Goal: Task Accomplishment & Management: Manage account settings

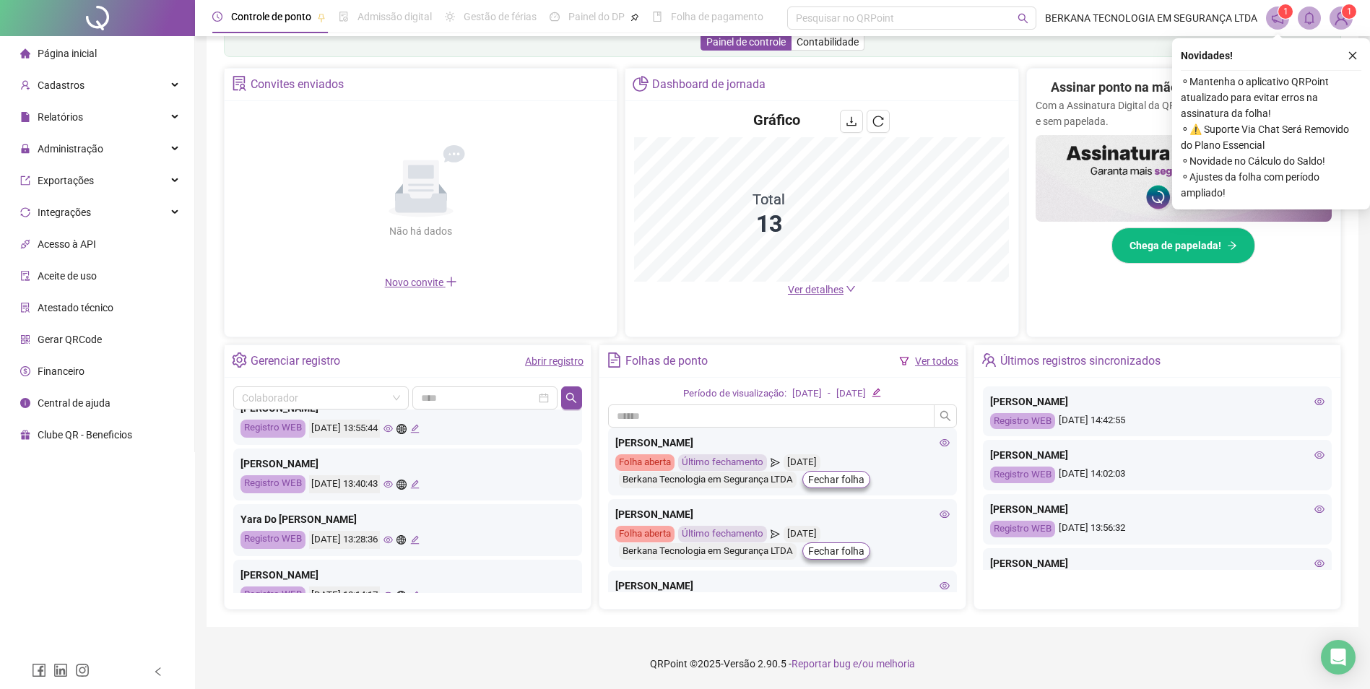
scroll to position [217, 0]
click at [393, 430] on icon "eye" at bounding box center [388, 428] width 9 height 7
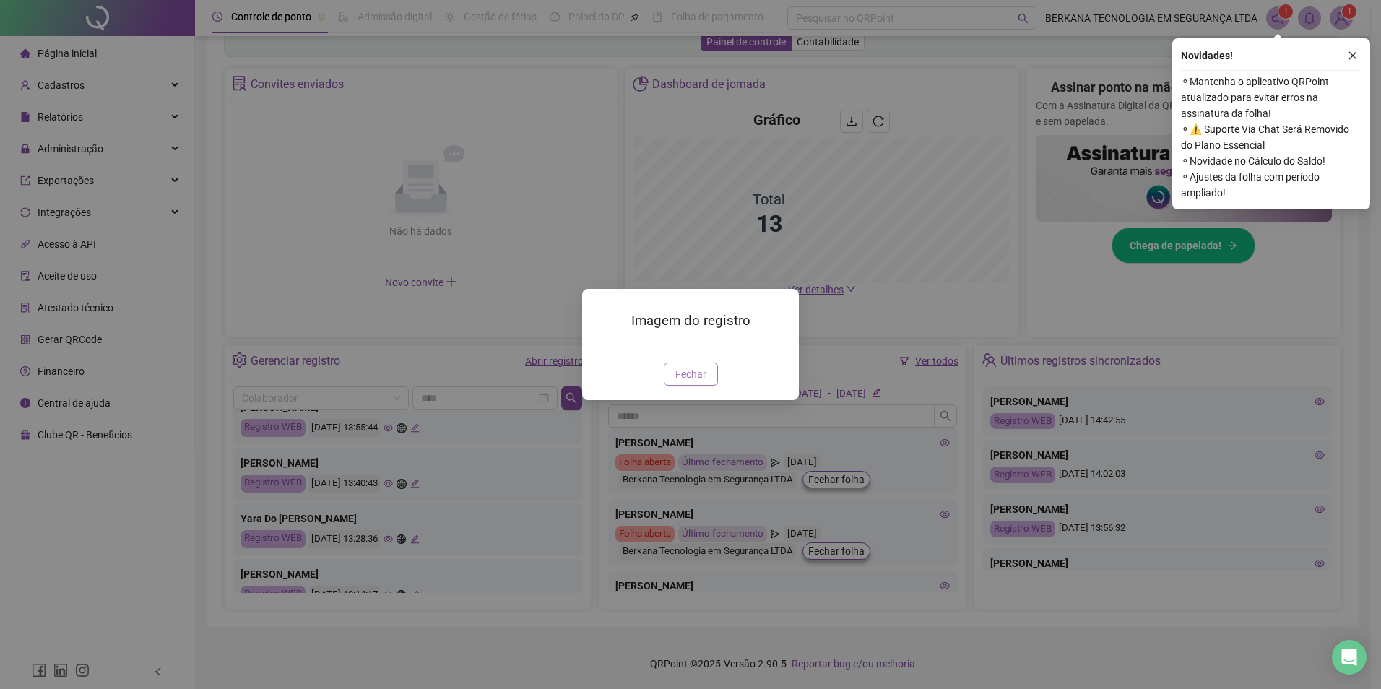
click at [699, 382] on span "Fechar" at bounding box center [690, 374] width 31 height 16
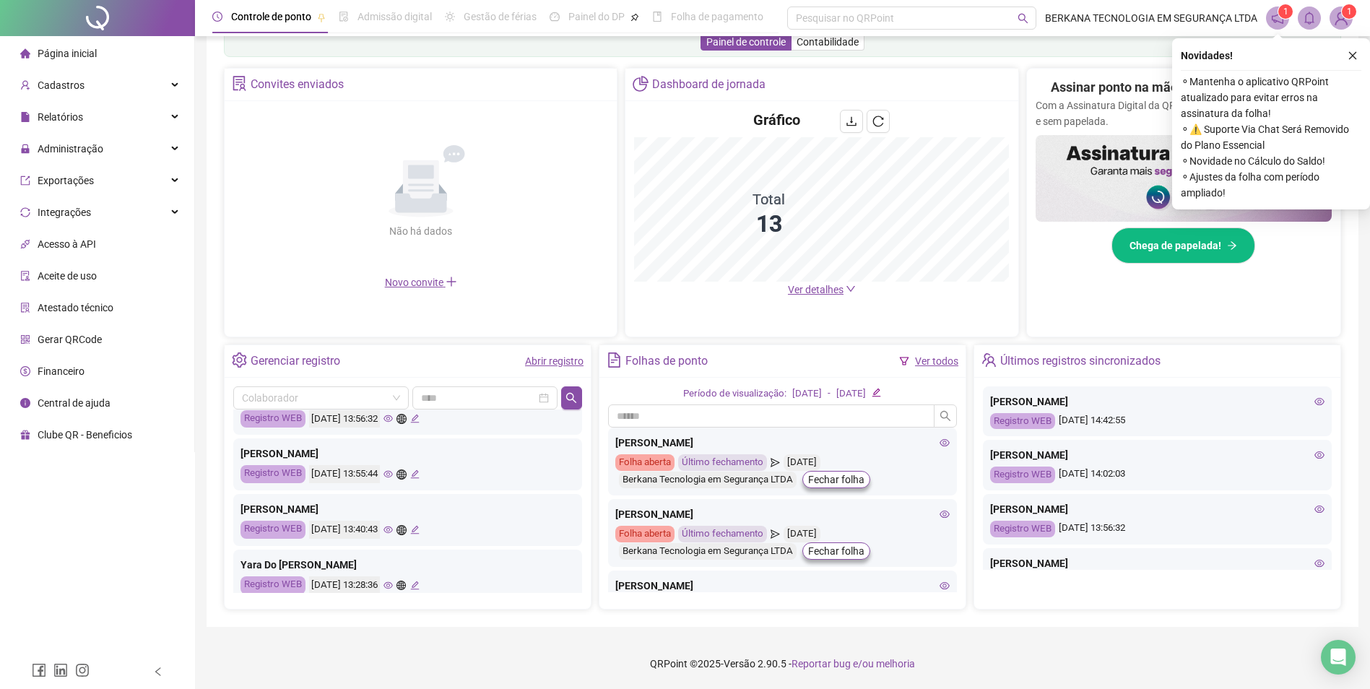
scroll to position [144, 0]
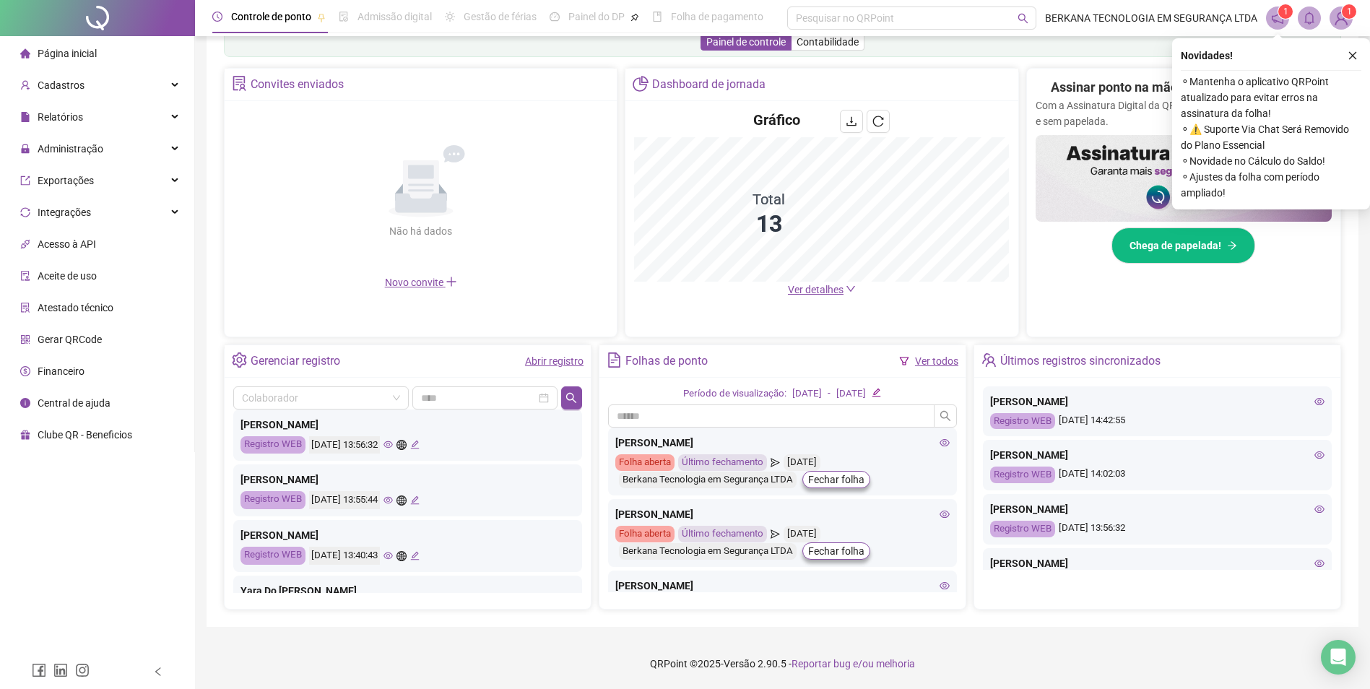
click at [393, 449] on icon "eye" at bounding box center [388, 444] width 9 height 9
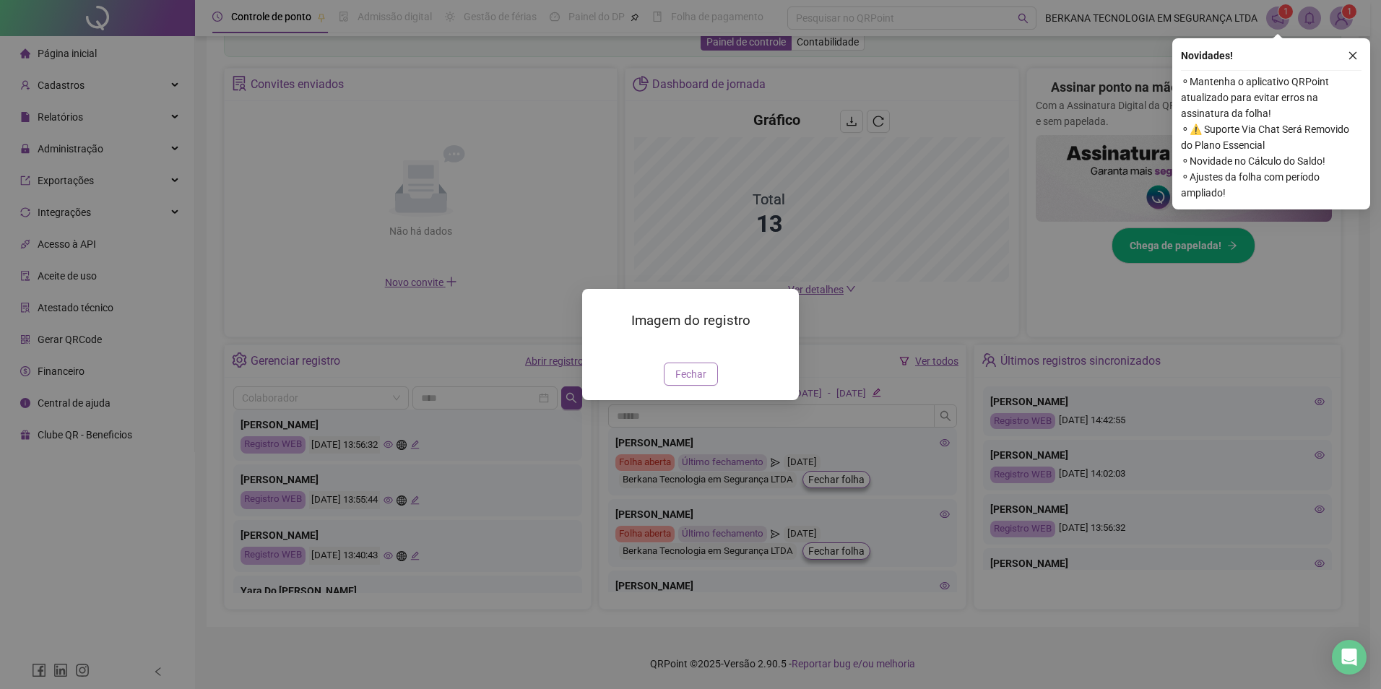
click at [700, 386] on button "Fechar" at bounding box center [691, 374] width 54 height 23
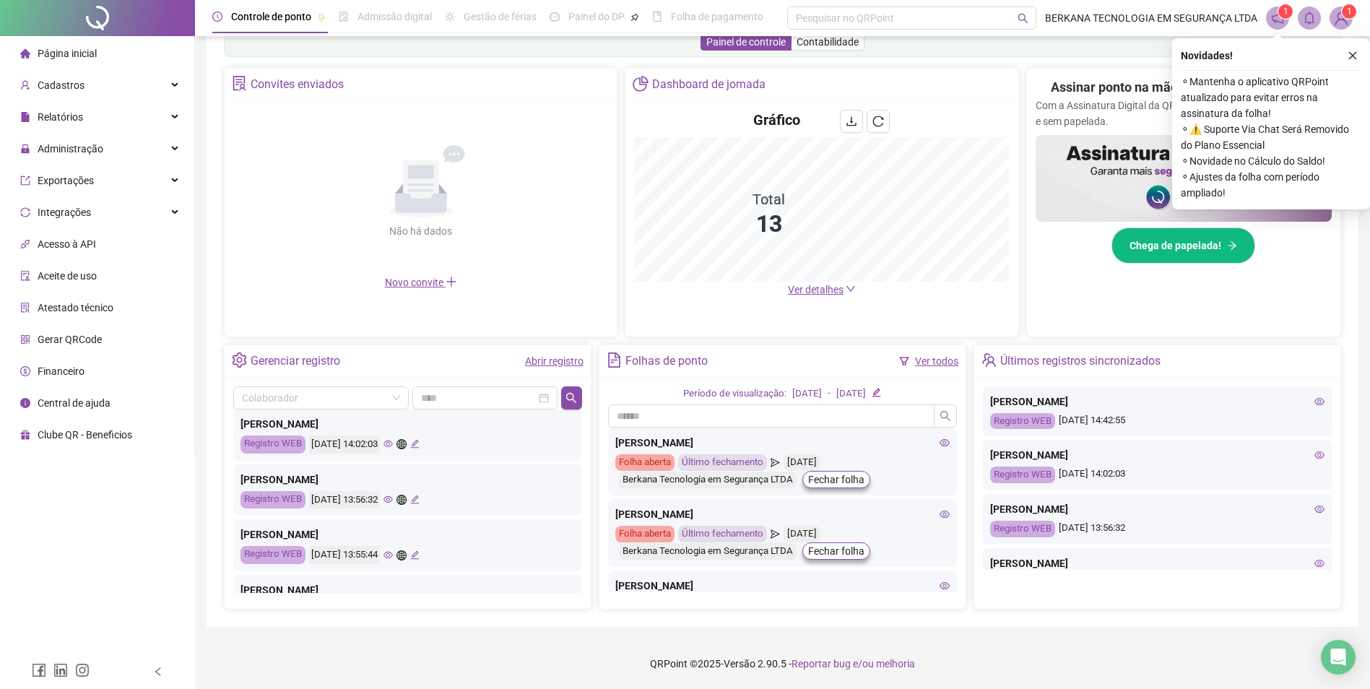
scroll to position [72, 0]
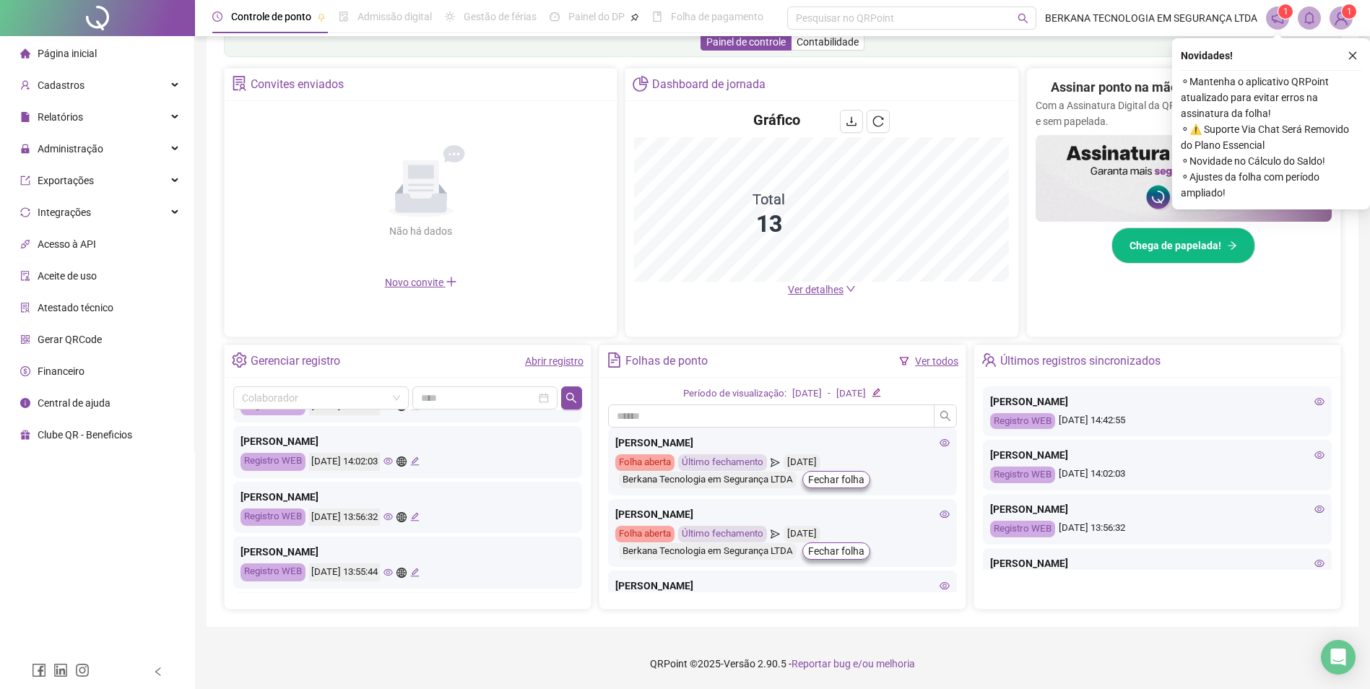
click at [393, 463] on icon "eye" at bounding box center [388, 461] width 9 height 7
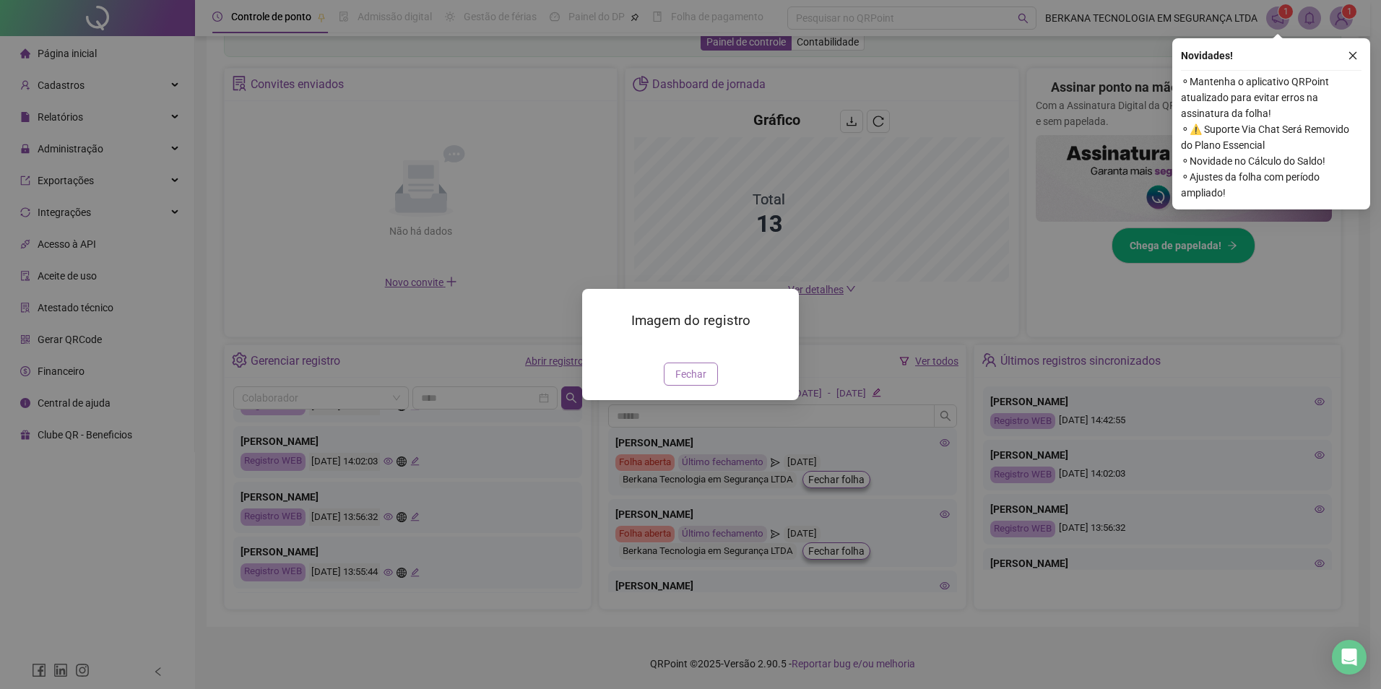
click at [707, 386] on button "Fechar" at bounding box center [691, 374] width 54 height 23
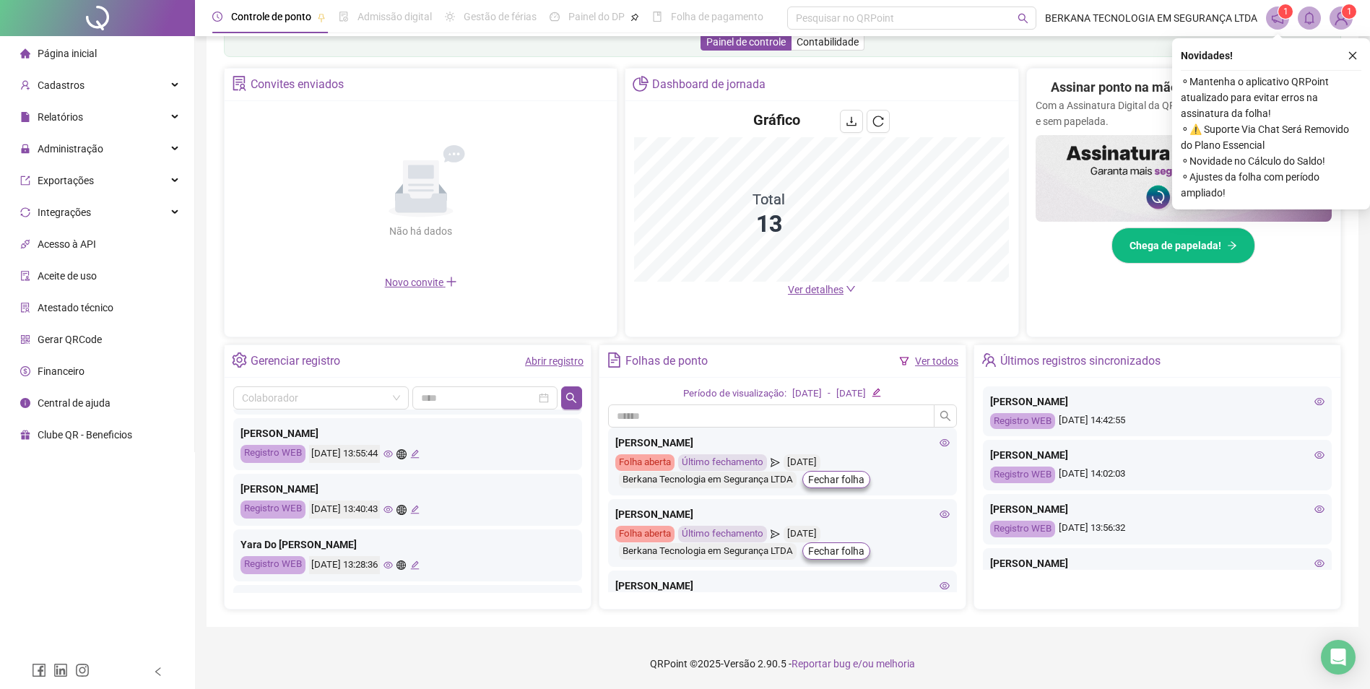
scroll to position [217, 0]
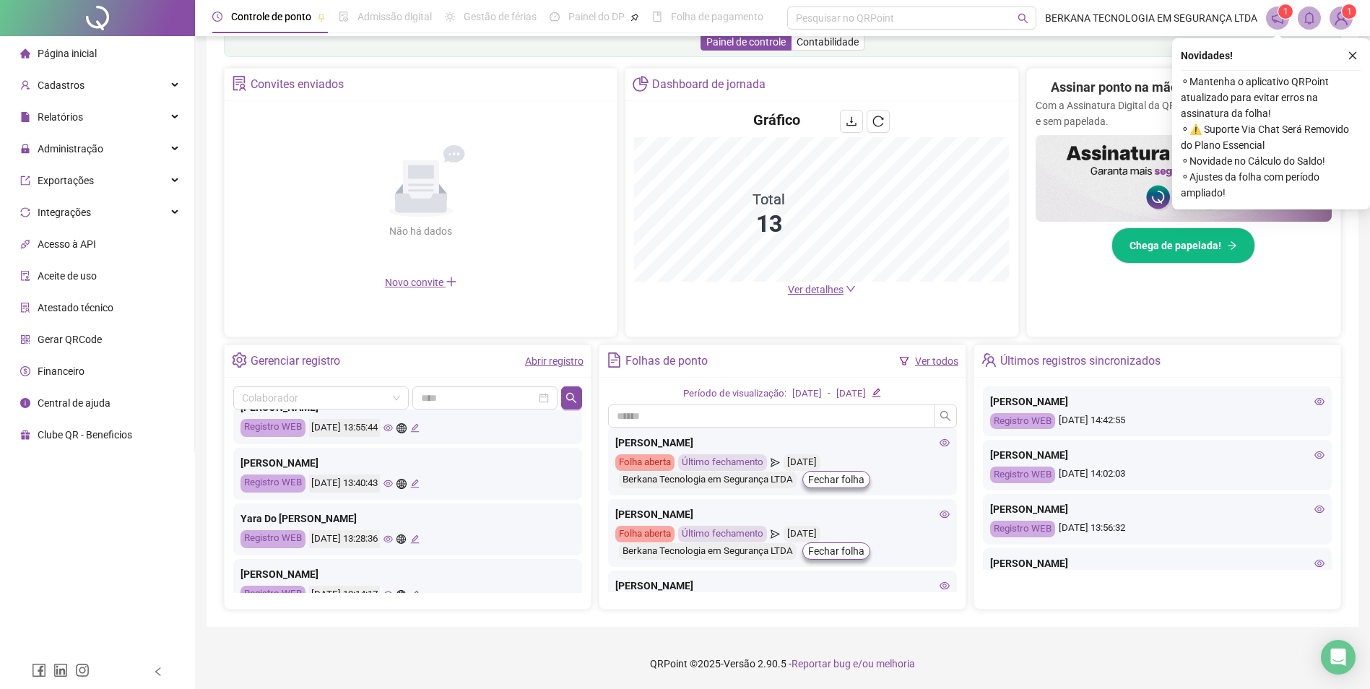
click at [393, 539] on icon "eye" at bounding box center [388, 539] width 9 height 9
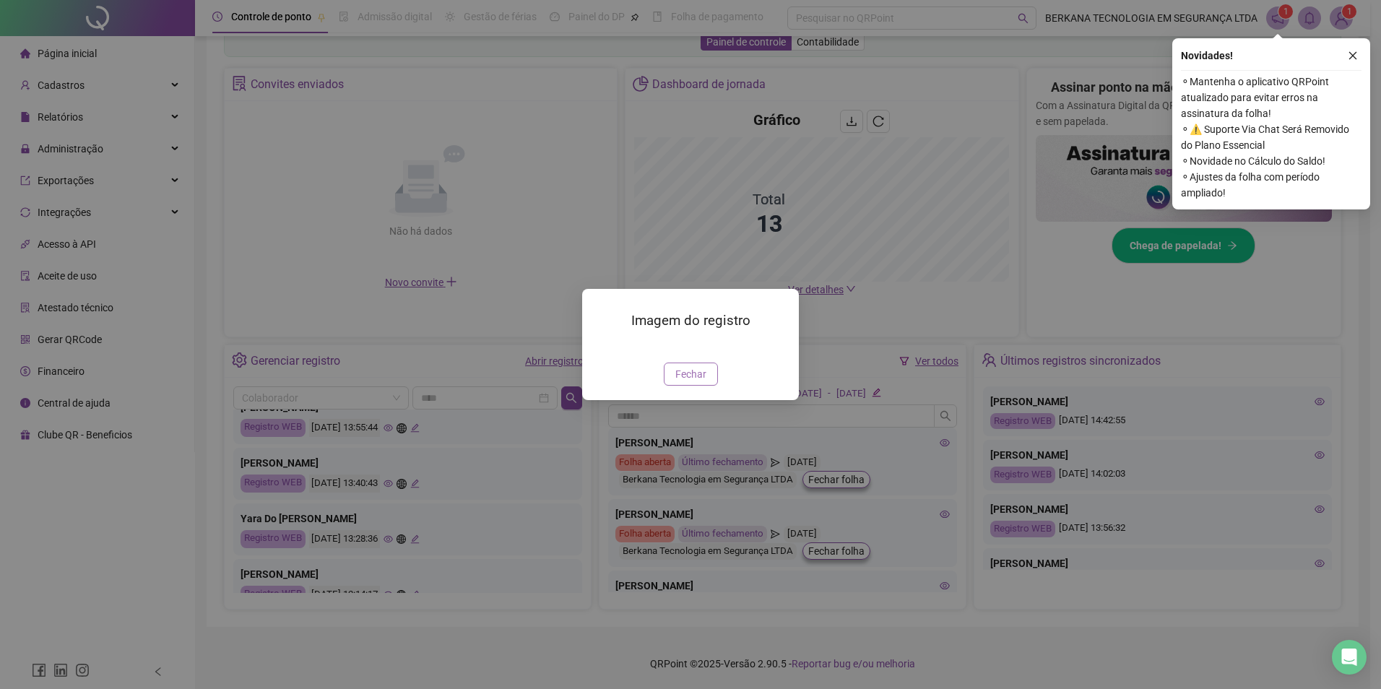
click at [699, 382] on span "Fechar" at bounding box center [690, 374] width 31 height 16
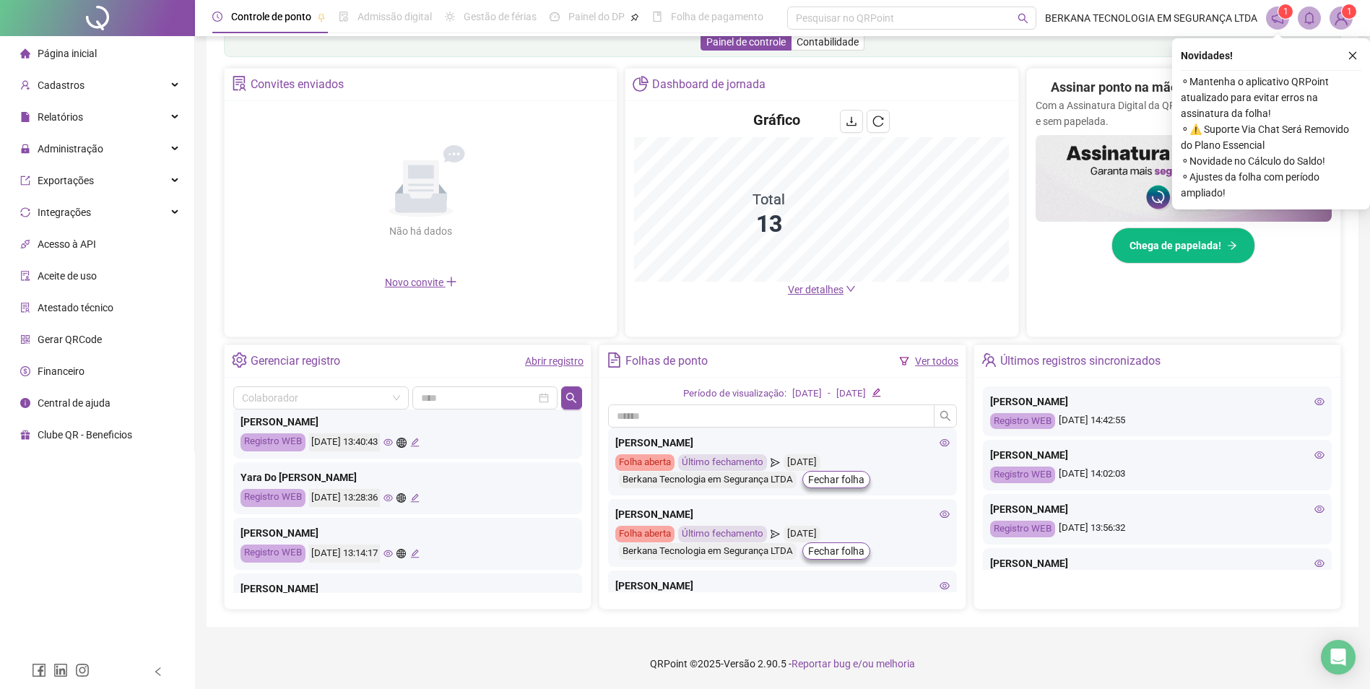
scroll to position [361, 0]
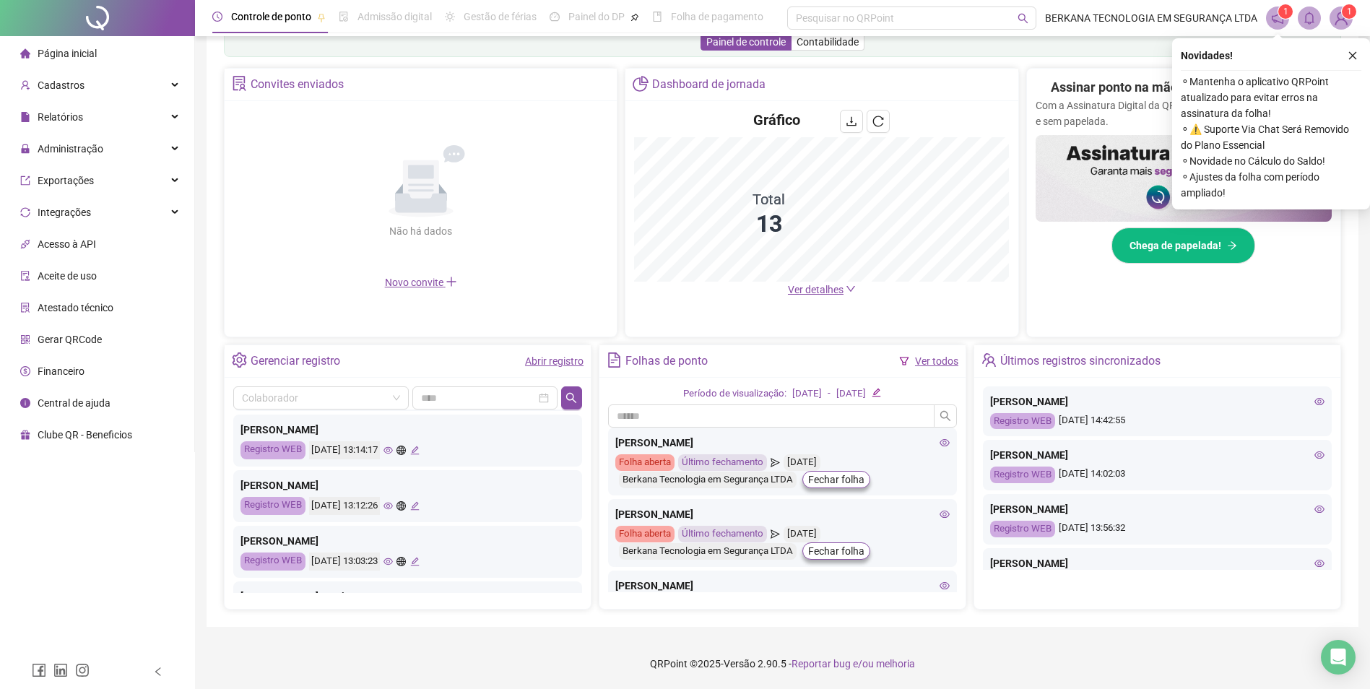
click at [393, 450] on icon "eye" at bounding box center [388, 450] width 9 height 9
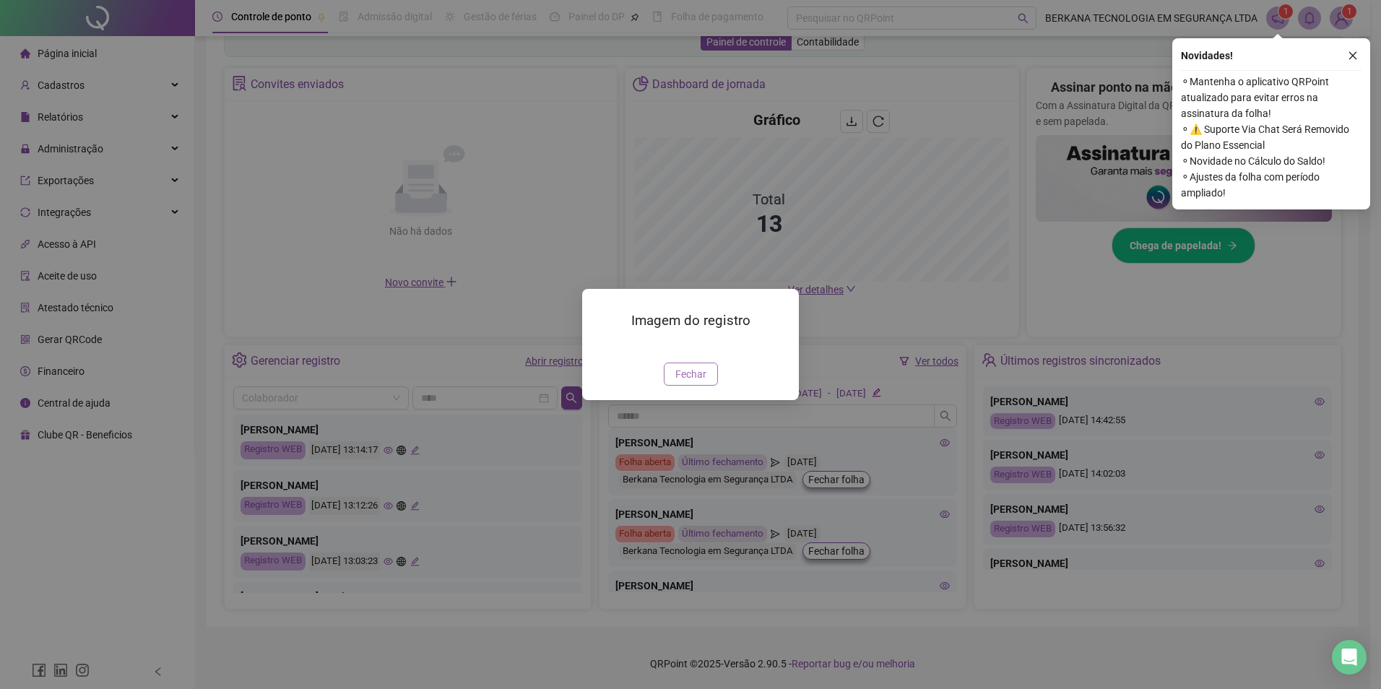
click at [699, 382] on span "Fechar" at bounding box center [690, 374] width 31 height 16
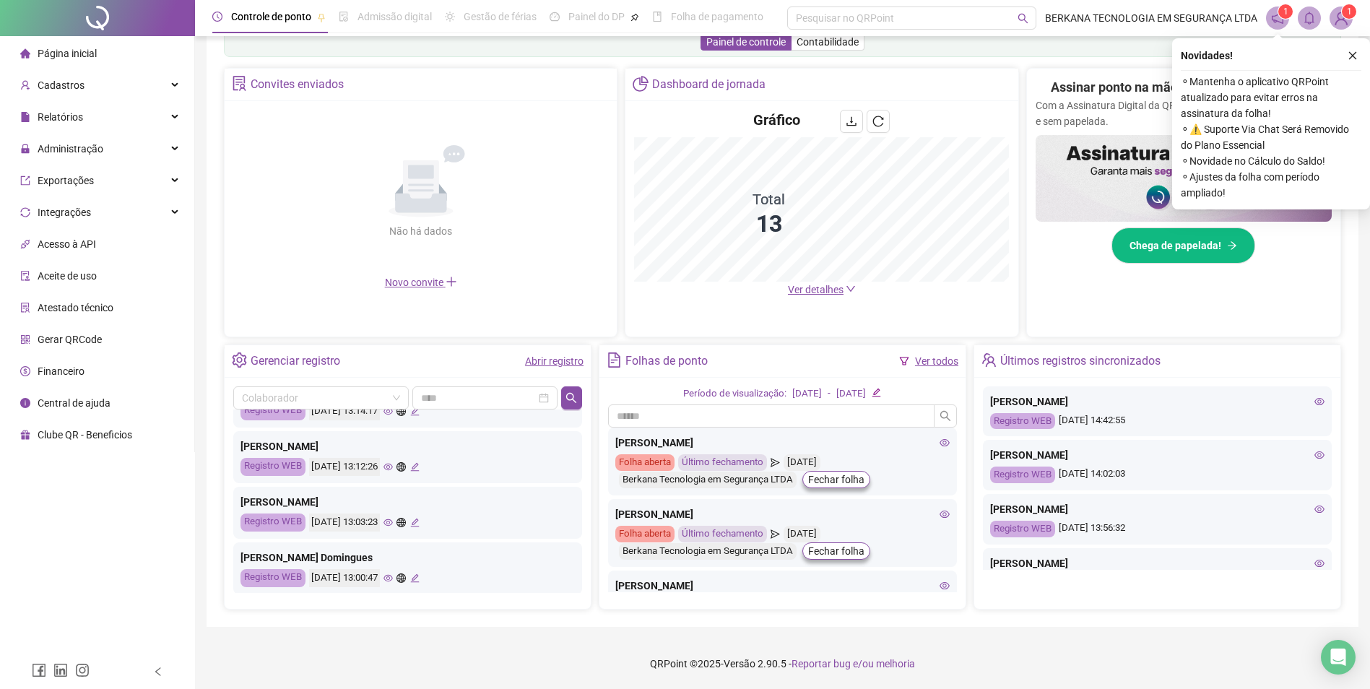
scroll to position [433, 0]
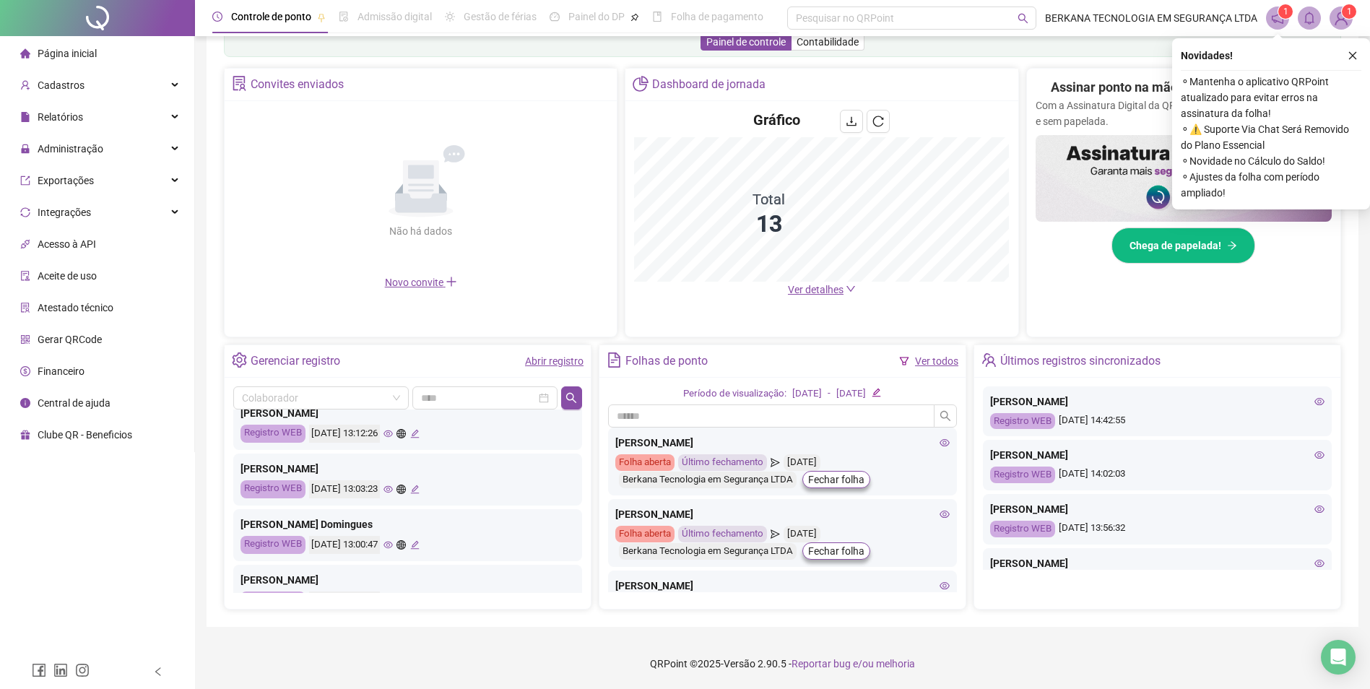
click at [393, 492] on icon "eye" at bounding box center [388, 489] width 9 height 7
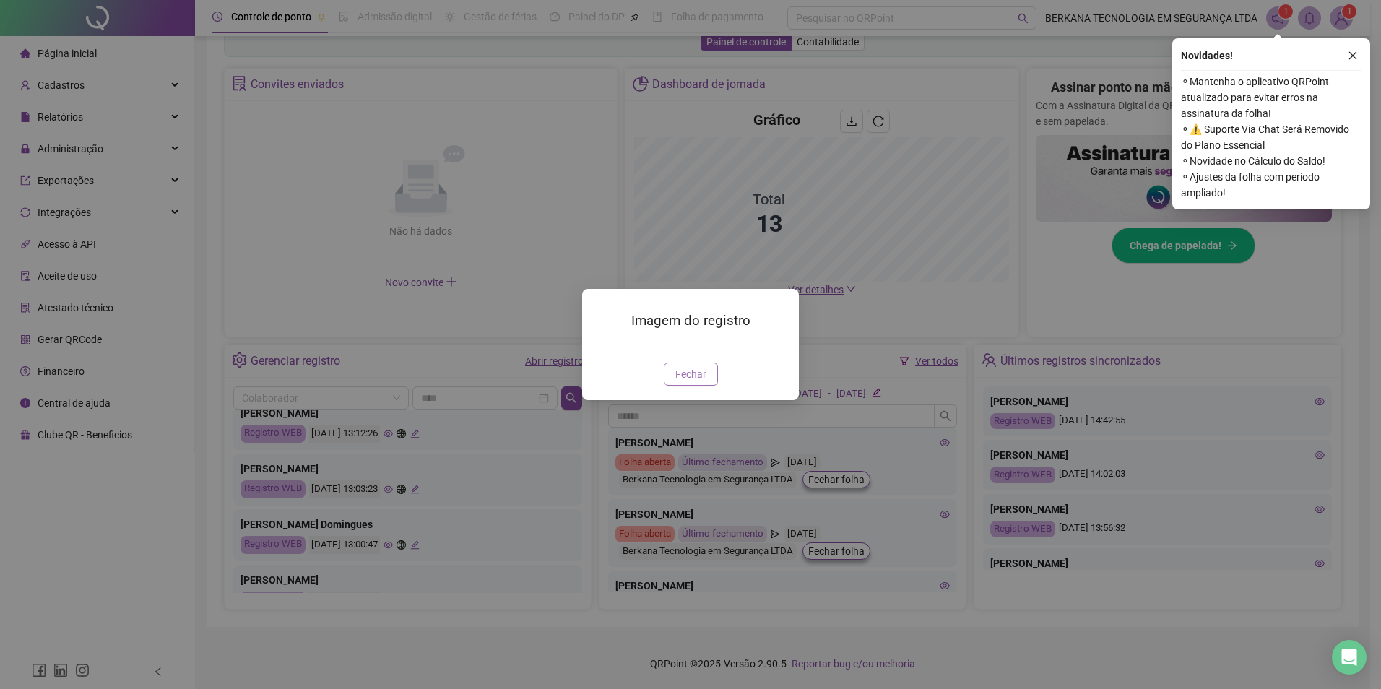
click at [693, 382] on span "Fechar" at bounding box center [690, 374] width 31 height 16
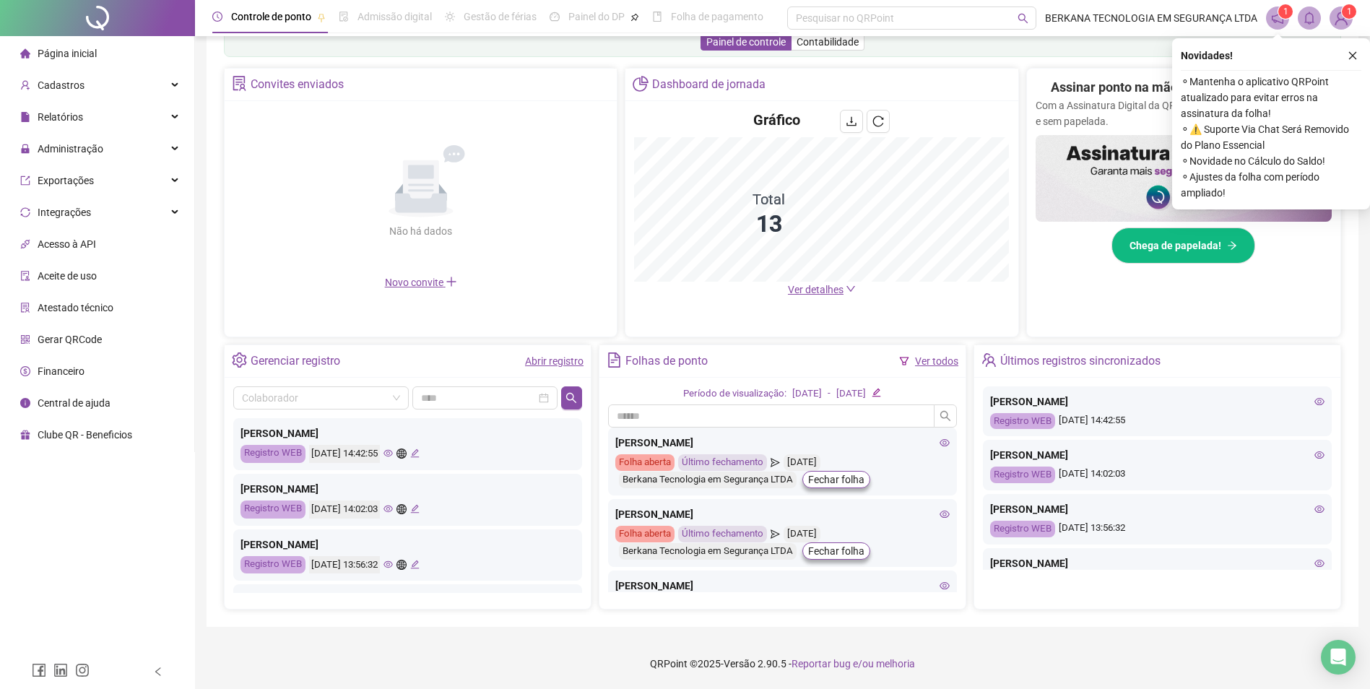
scroll to position [0, 0]
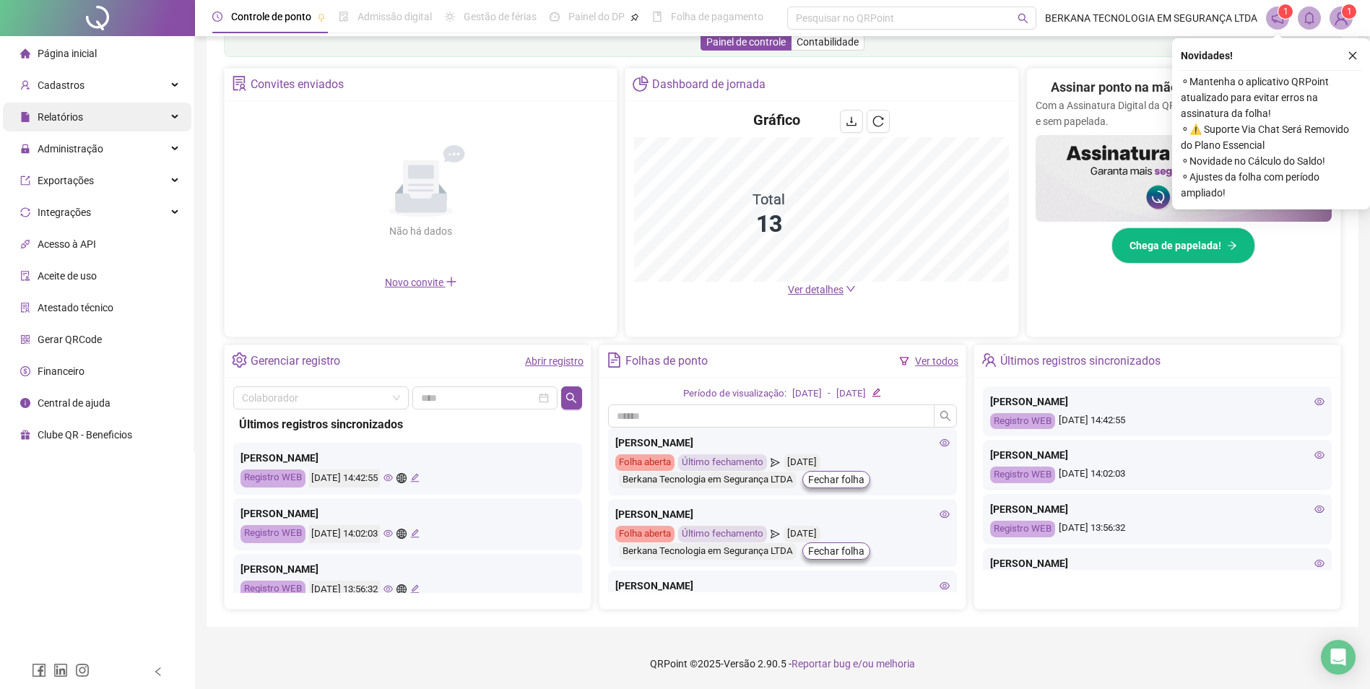
click at [103, 126] on div "Relatórios" at bounding box center [97, 117] width 189 height 29
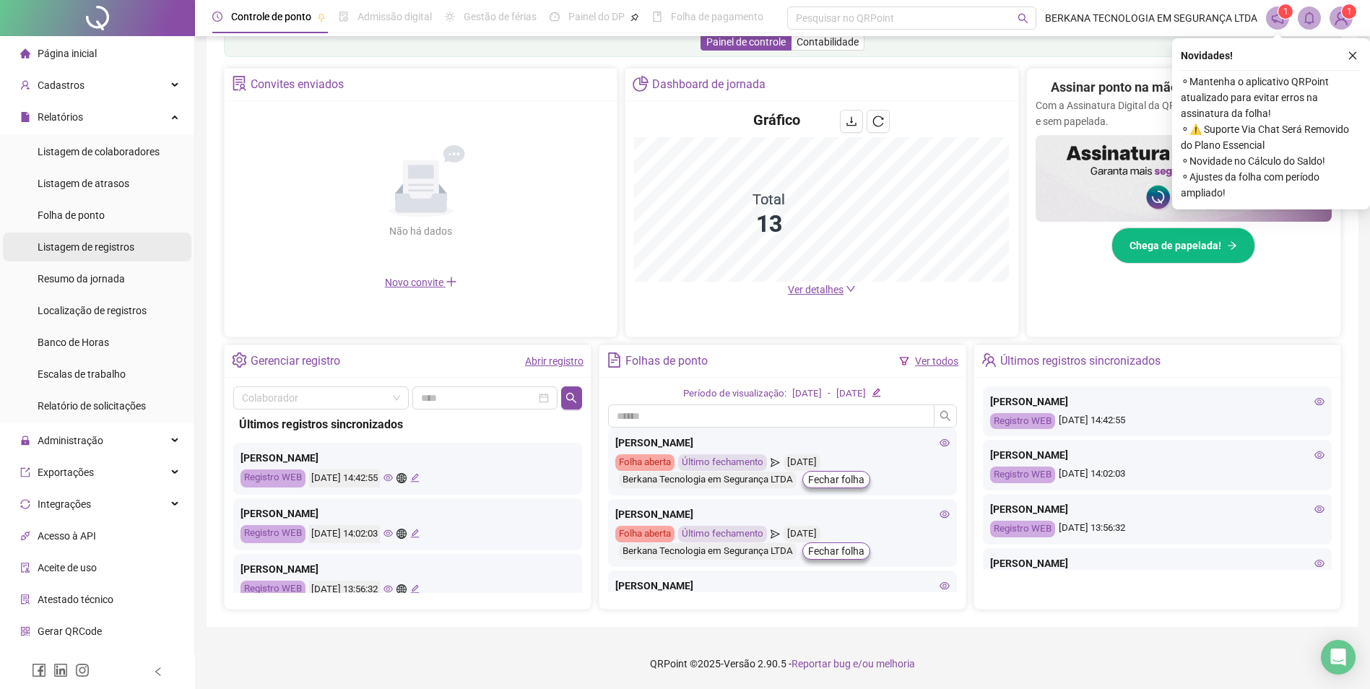
click at [121, 251] on span "Listagem de registros" at bounding box center [86, 247] width 97 height 12
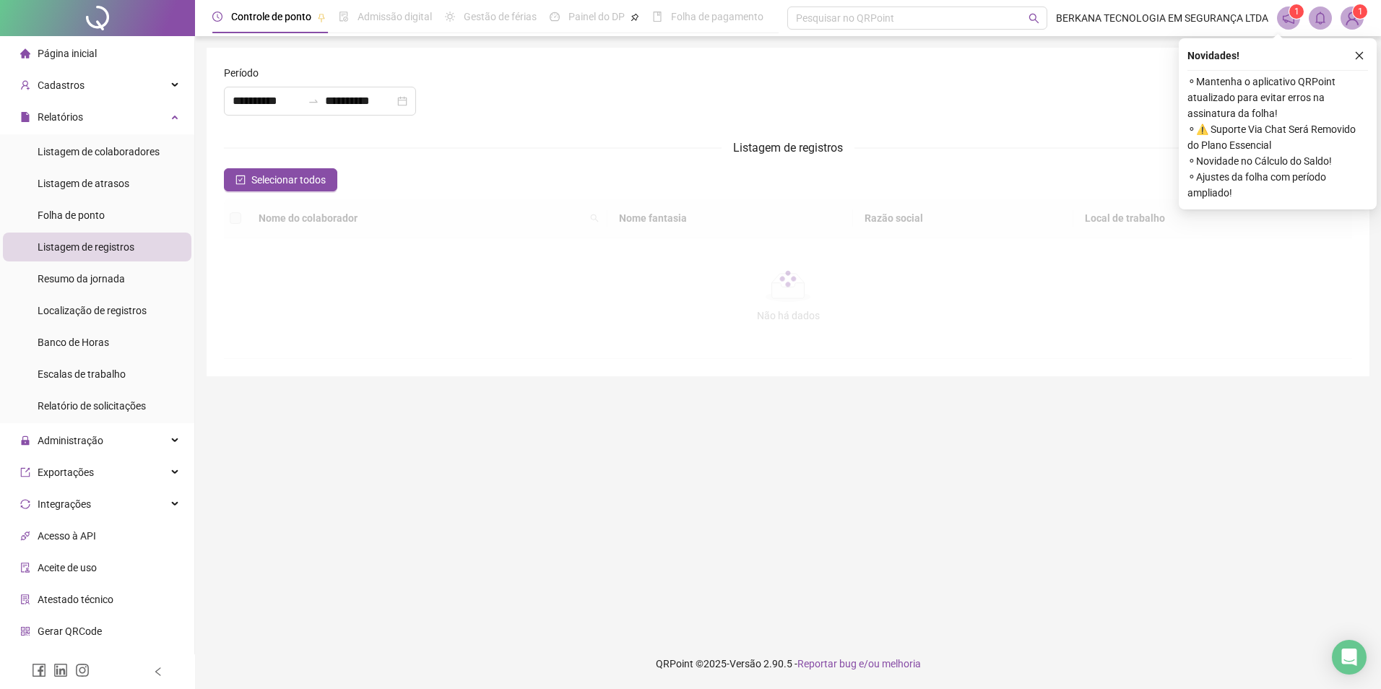
type input "**********"
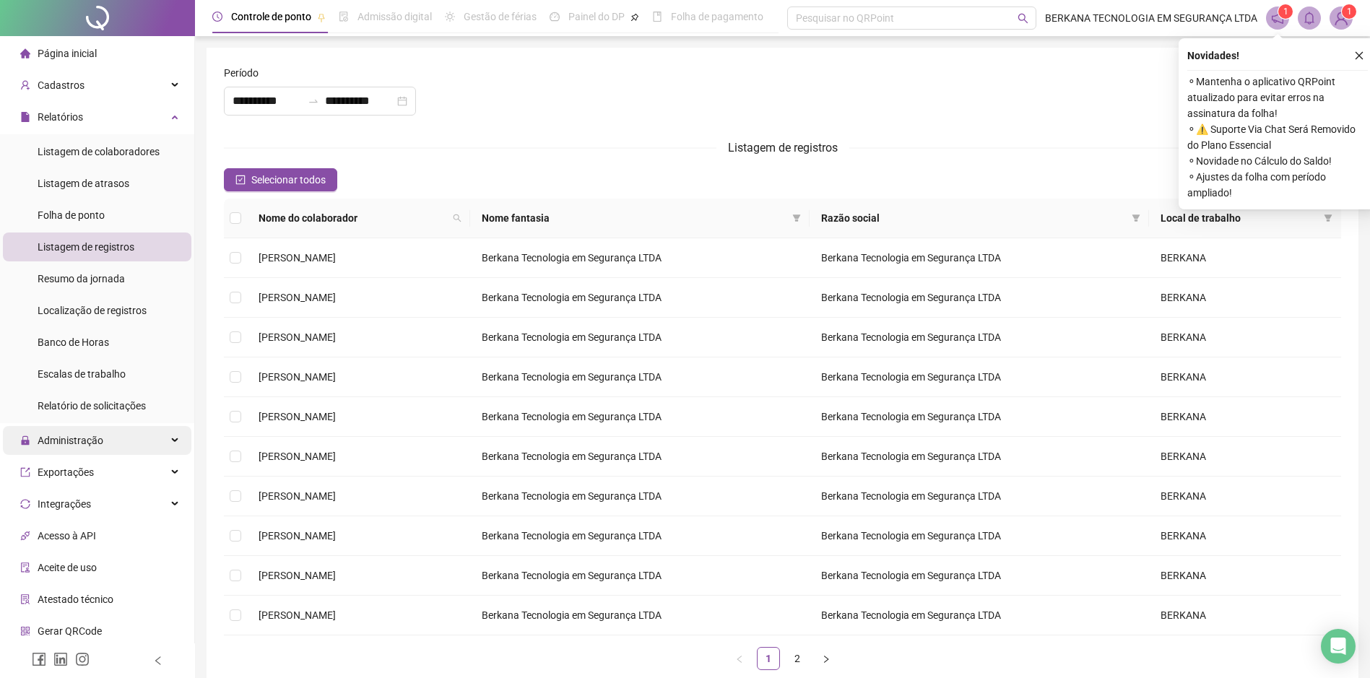
click at [134, 441] on div "Administração" at bounding box center [97, 440] width 189 height 29
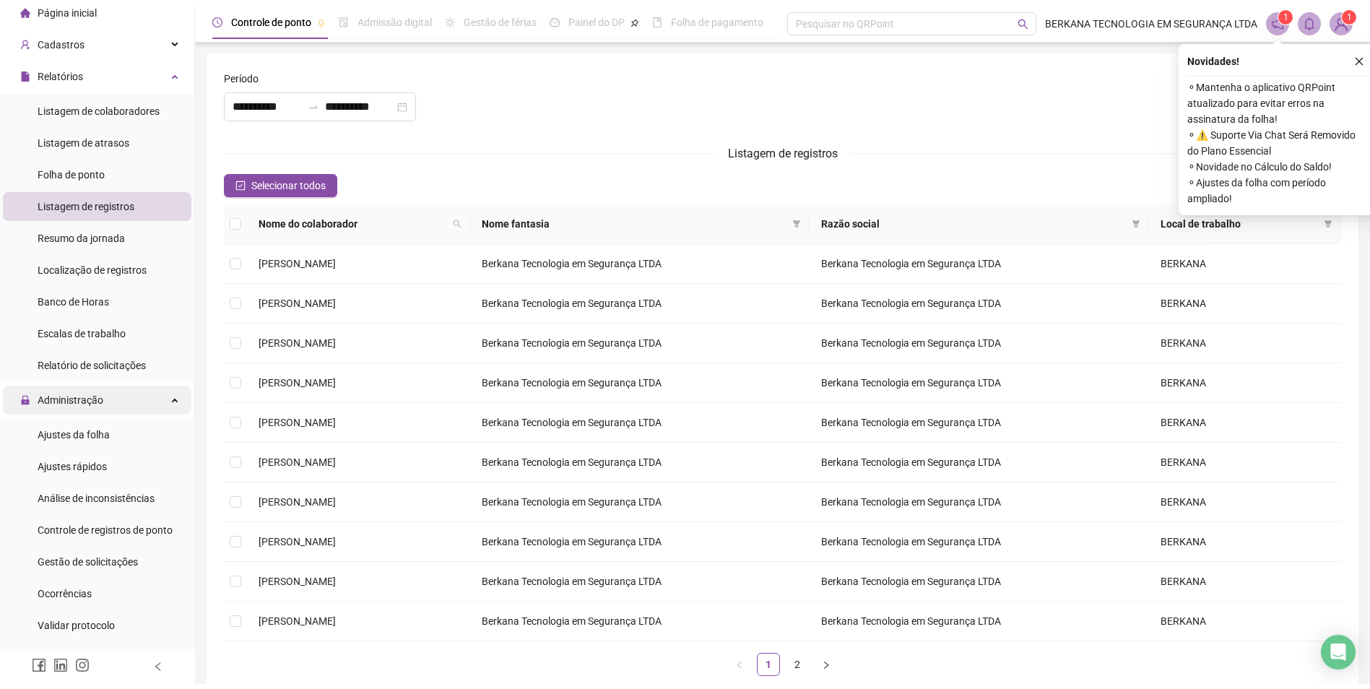
scroll to position [72, 0]
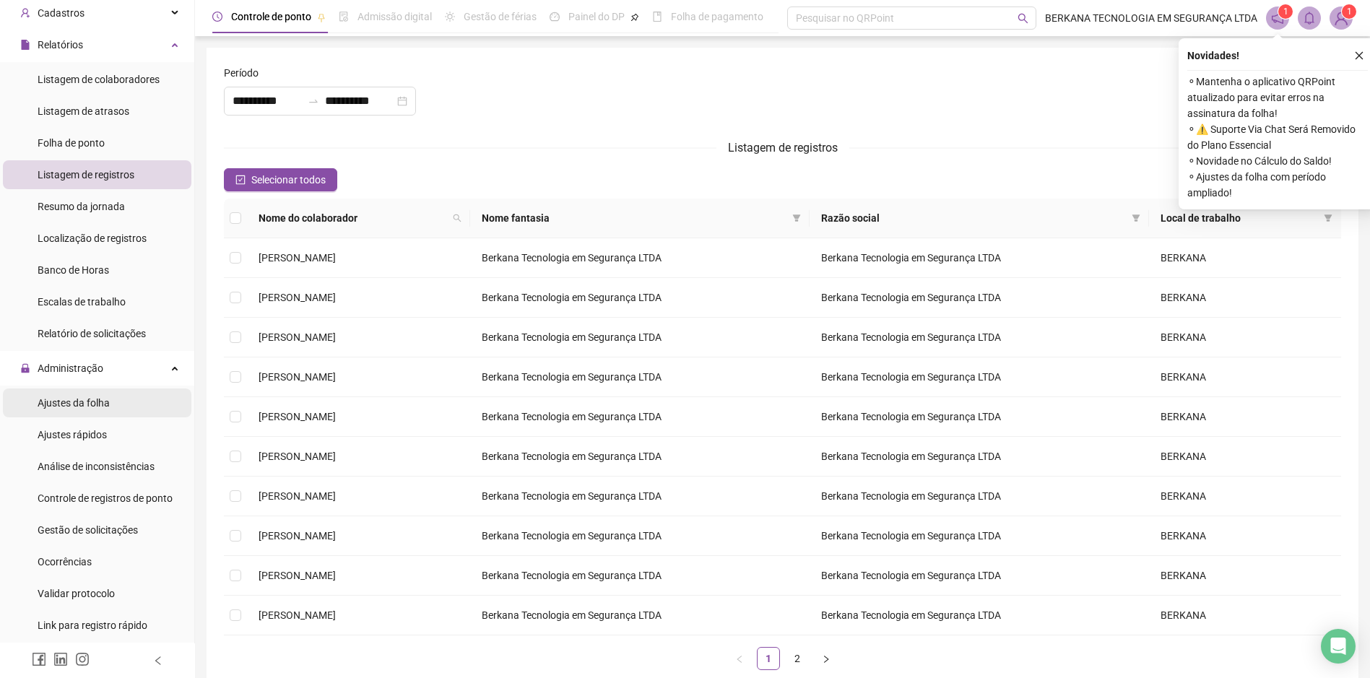
click at [114, 408] on li "Ajustes da folha" at bounding box center [97, 403] width 189 height 29
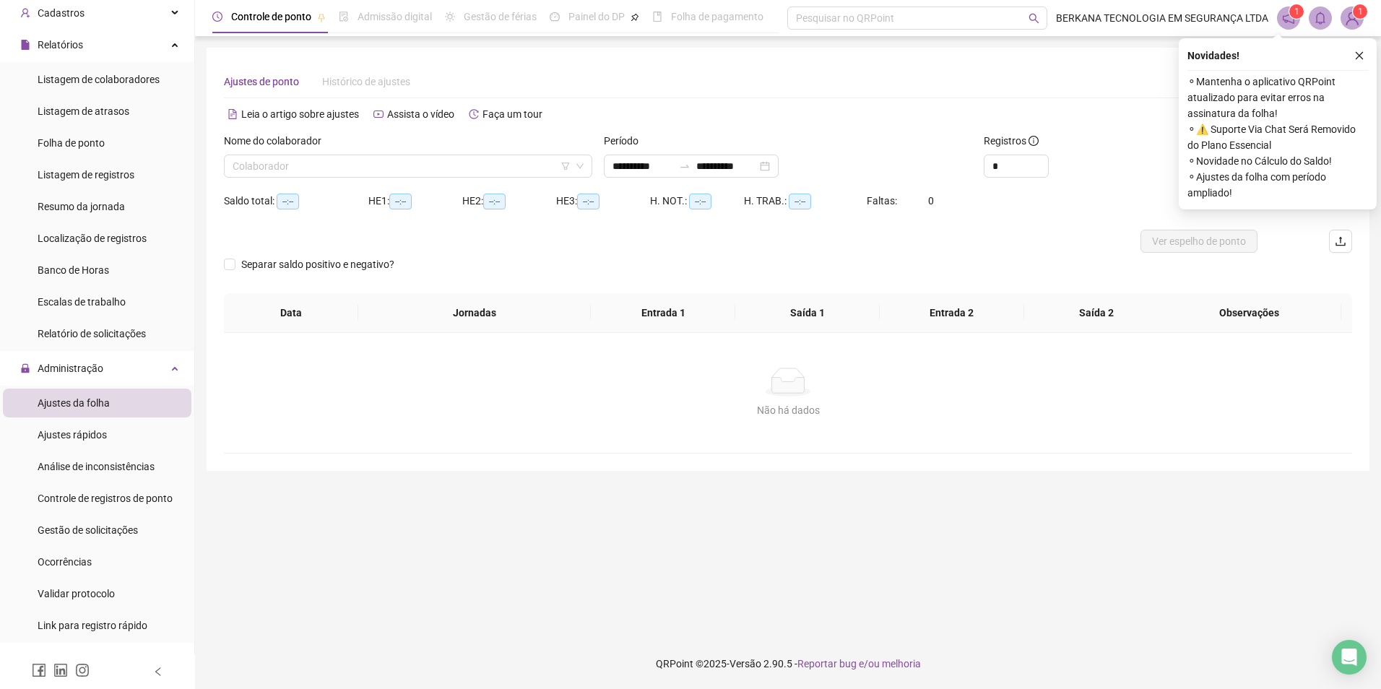
type input "**********"
click at [453, 165] on input "search" at bounding box center [402, 166] width 338 height 22
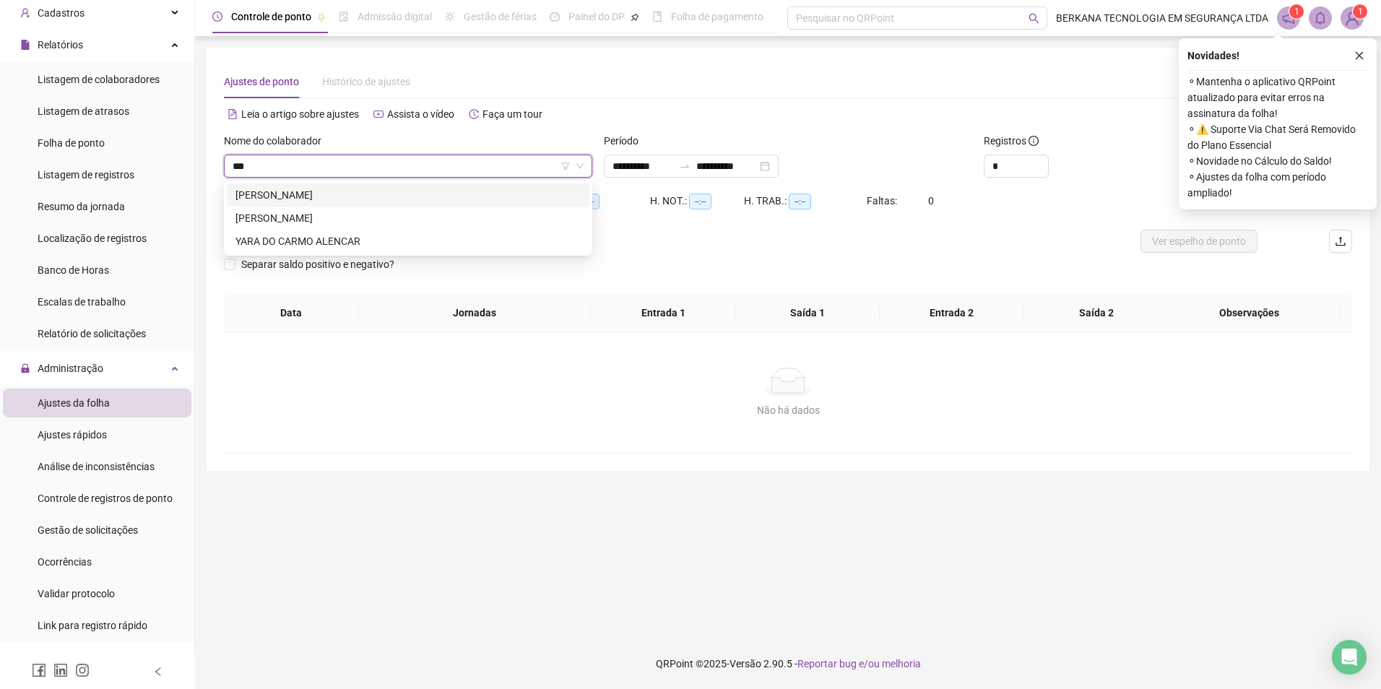
type input "****"
click at [461, 190] on div "[PERSON_NAME]" at bounding box center [408, 195] width 345 height 16
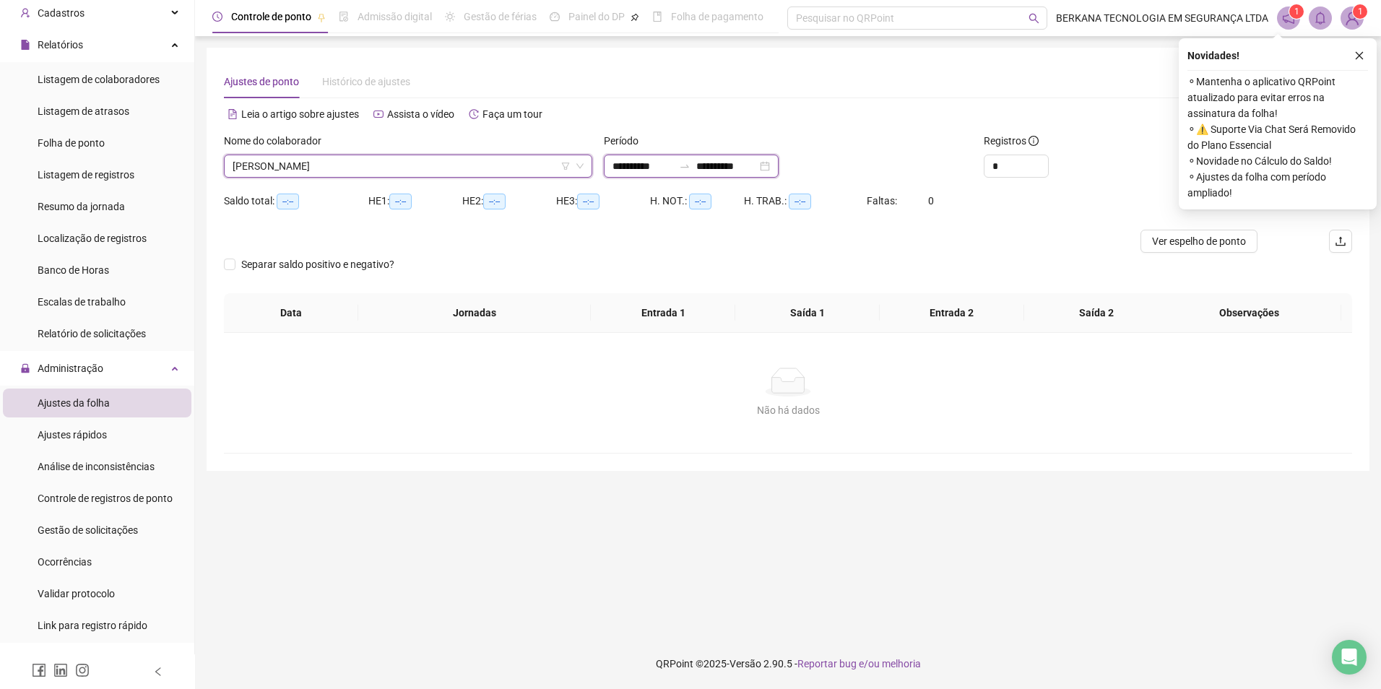
click at [722, 169] on input "**********" at bounding box center [726, 166] width 61 height 16
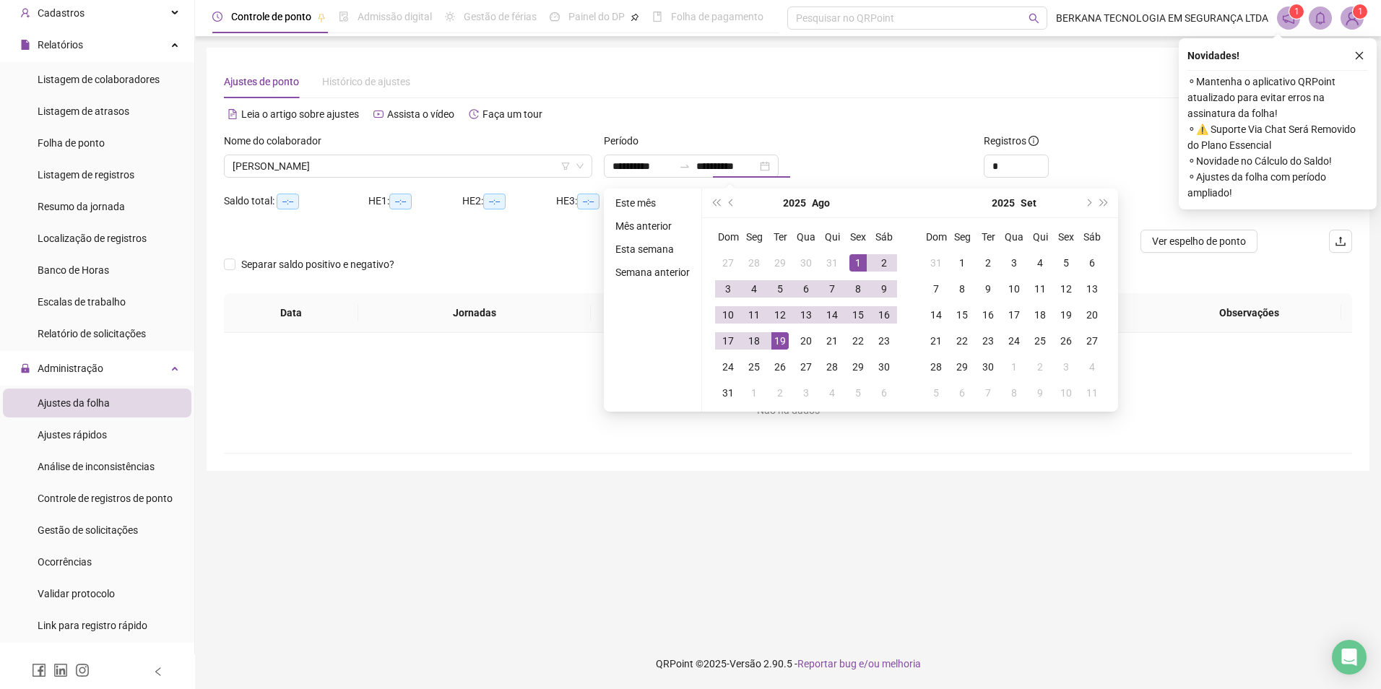
type input "**********"
click at [844, 144] on div "Período" at bounding box center [788, 144] width 368 height 22
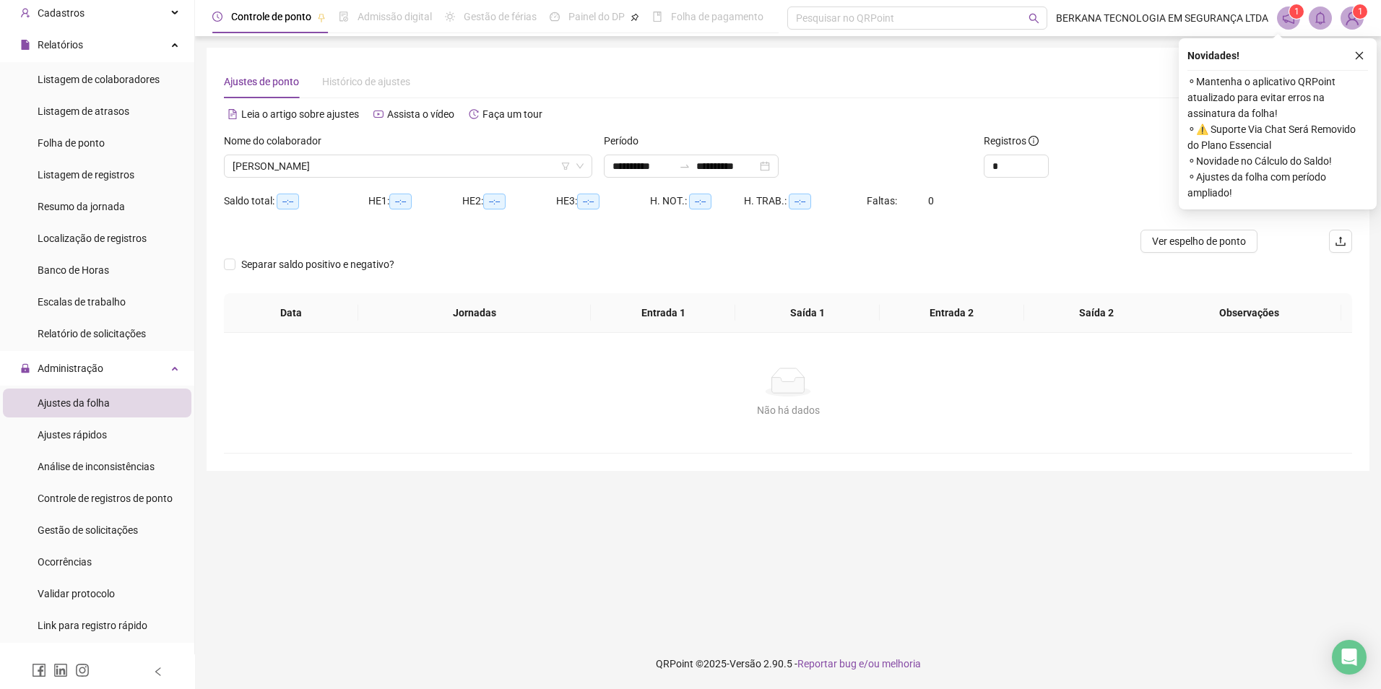
click at [1355, 58] on icon "close" at bounding box center [1360, 56] width 10 height 10
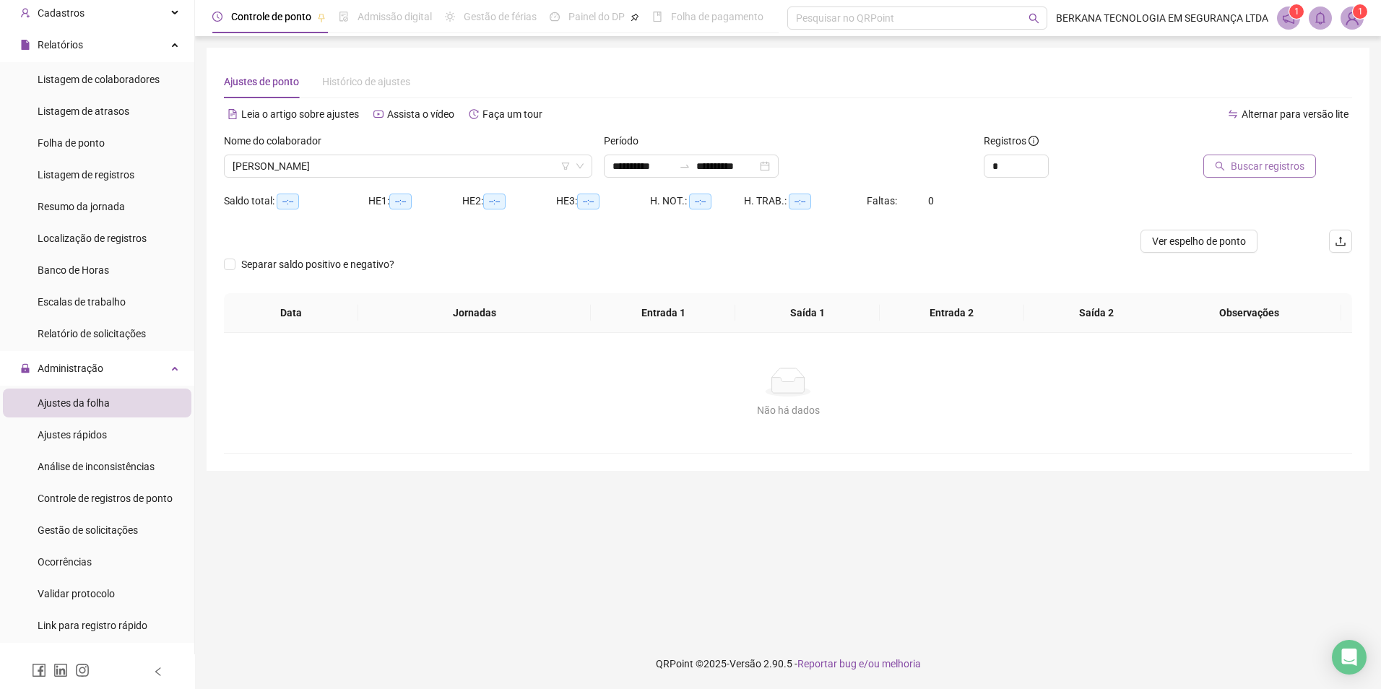
click at [1288, 164] on span "Buscar registros" at bounding box center [1268, 166] width 74 height 16
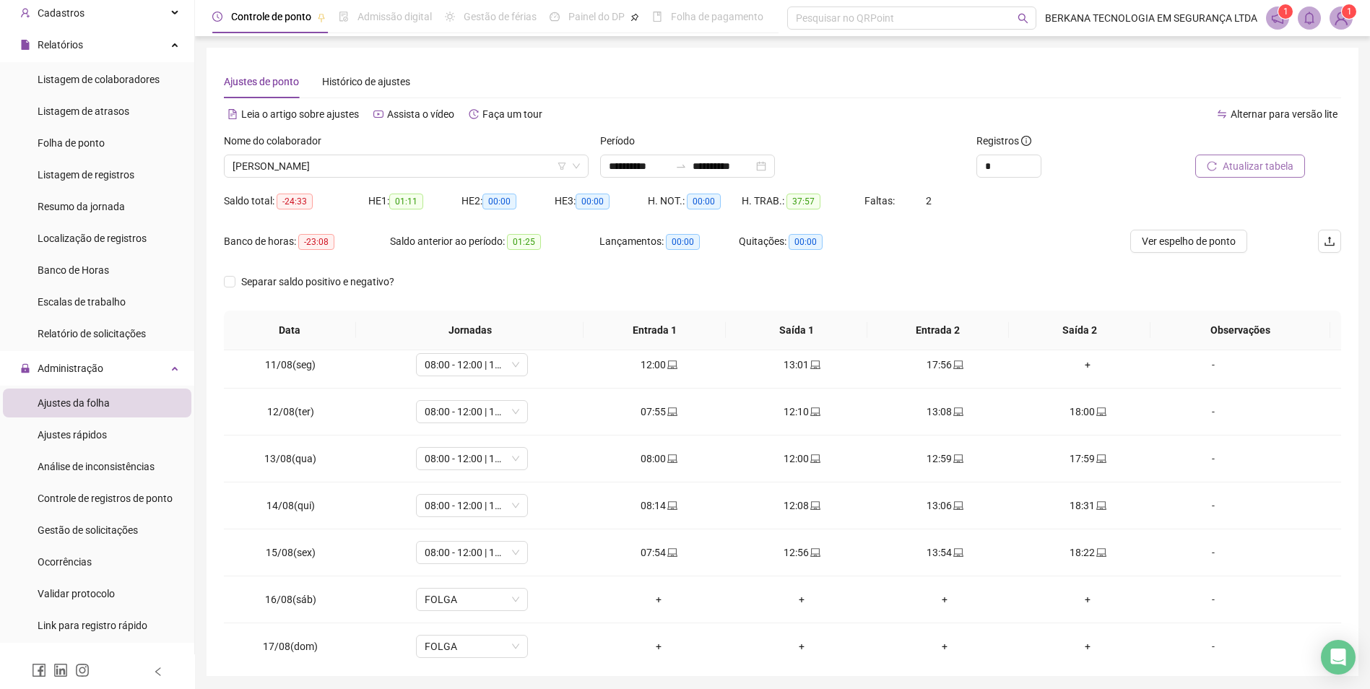
scroll to position [584, 0]
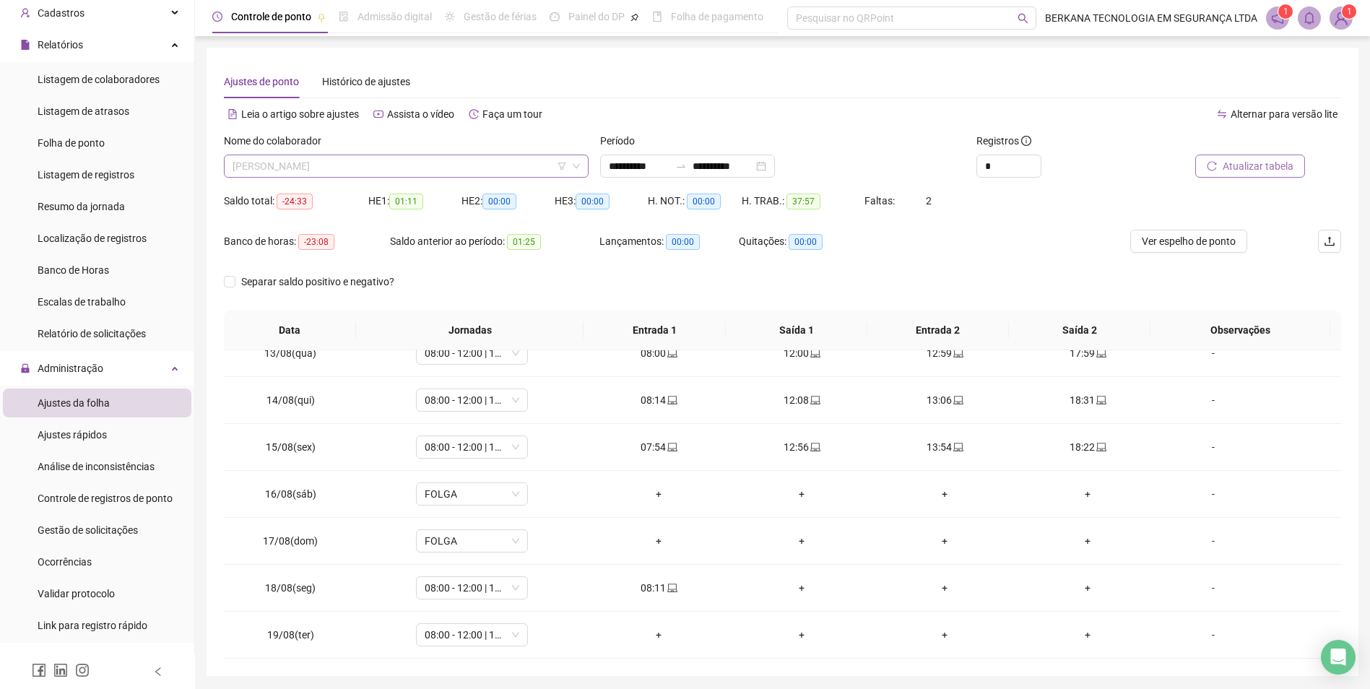
click at [450, 168] on span "[PERSON_NAME]" at bounding box center [406, 166] width 347 height 22
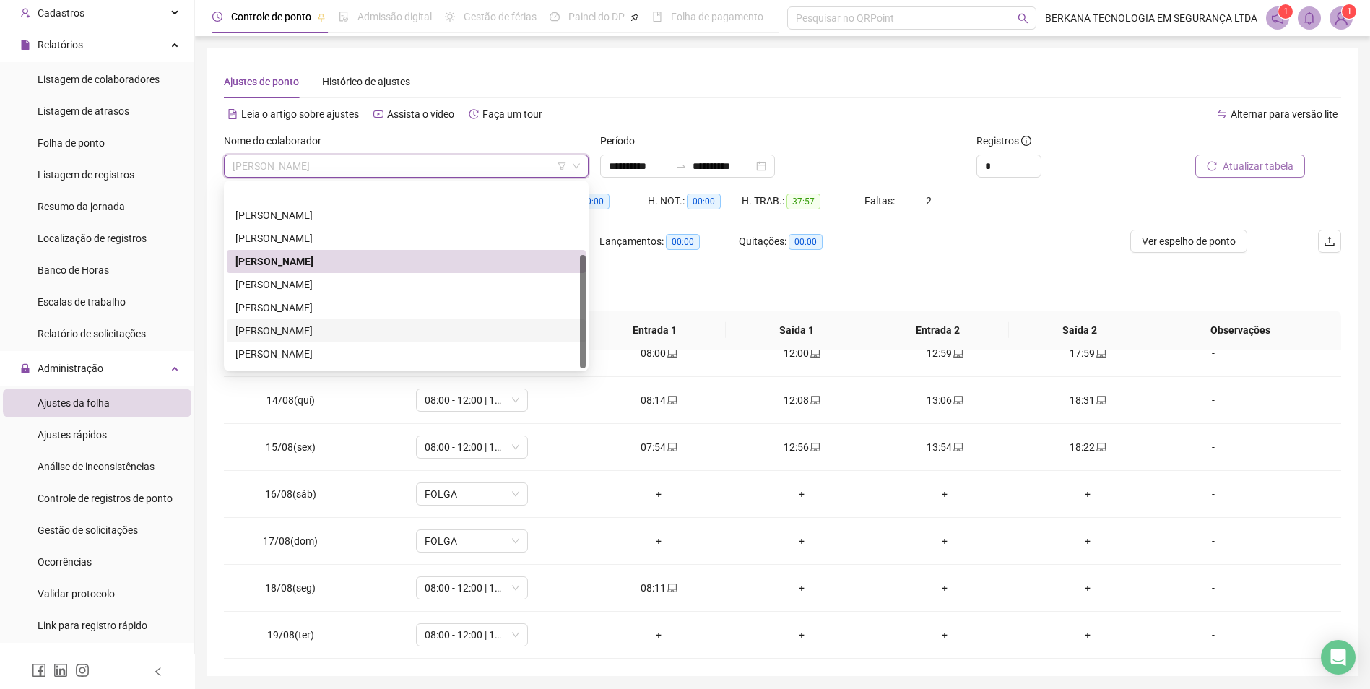
scroll to position [116, 0]
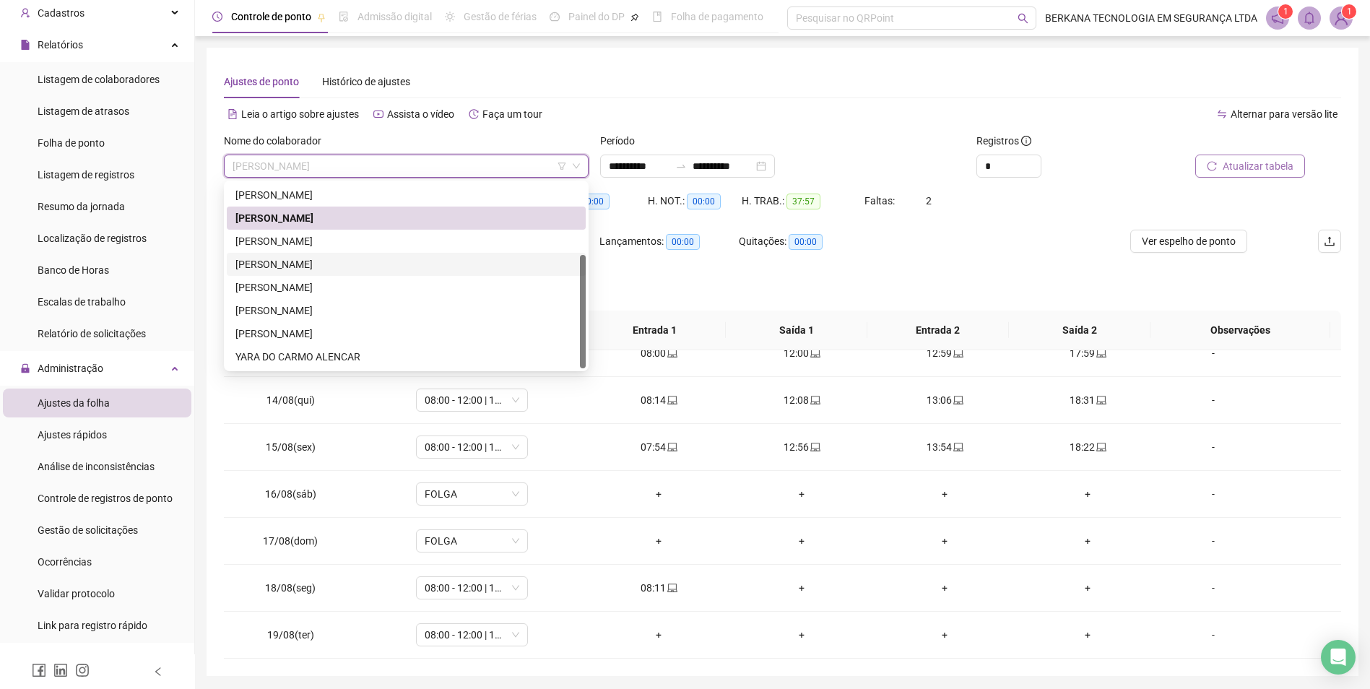
click at [417, 260] on div "[PERSON_NAME]" at bounding box center [407, 264] width 342 height 16
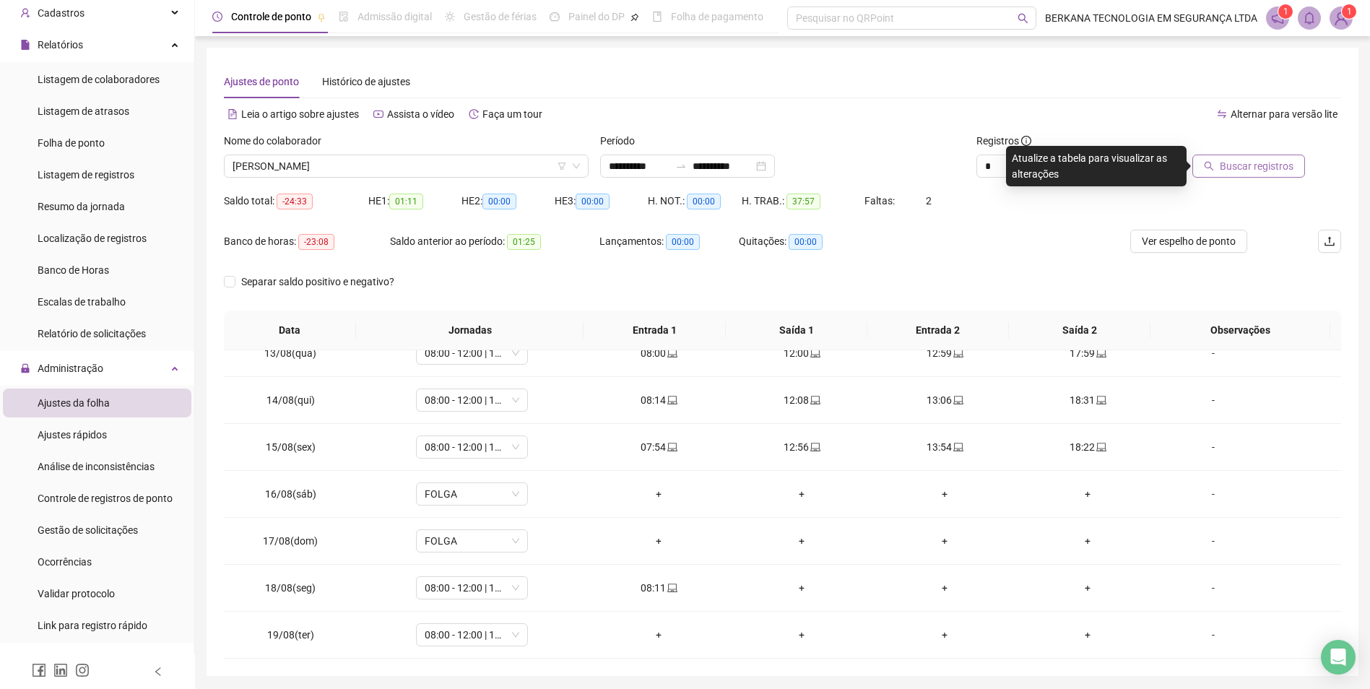
click at [1274, 167] on span "Buscar registros" at bounding box center [1257, 166] width 74 height 16
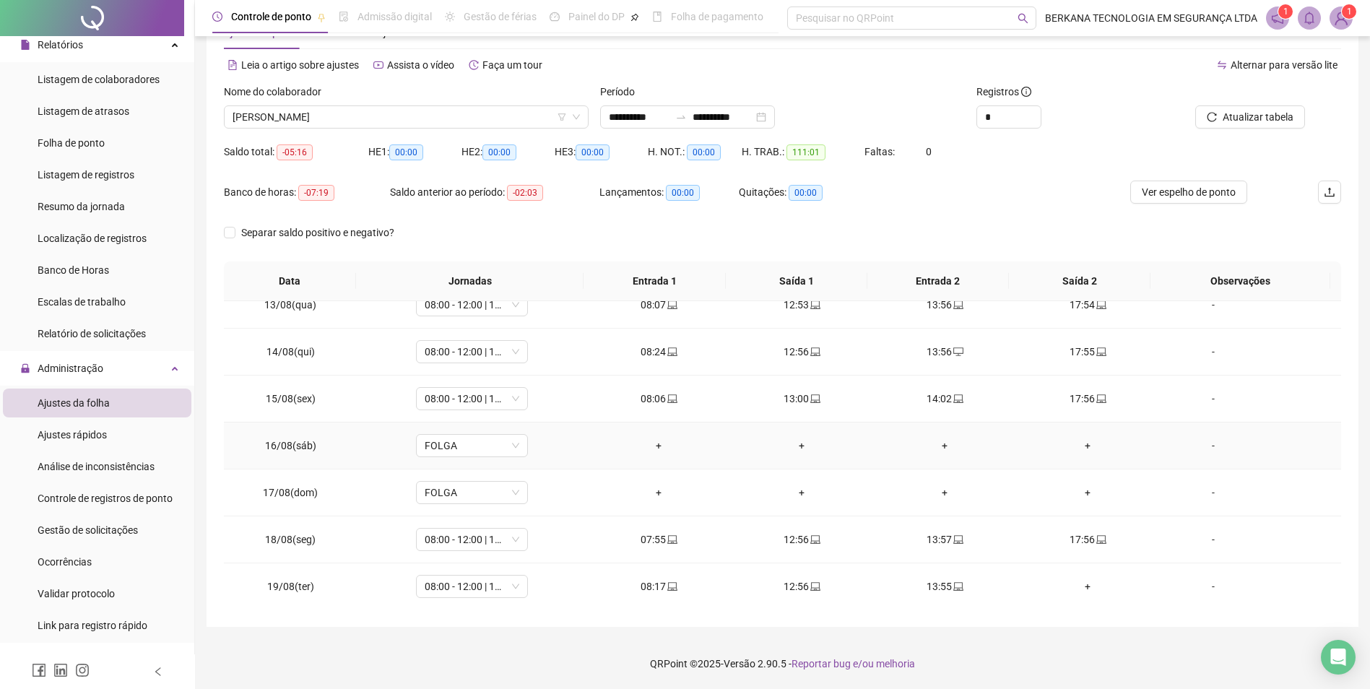
scroll to position [584, 0]
click at [1230, 185] on span "Ver espelho de ponto" at bounding box center [1189, 192] width 94 height 16
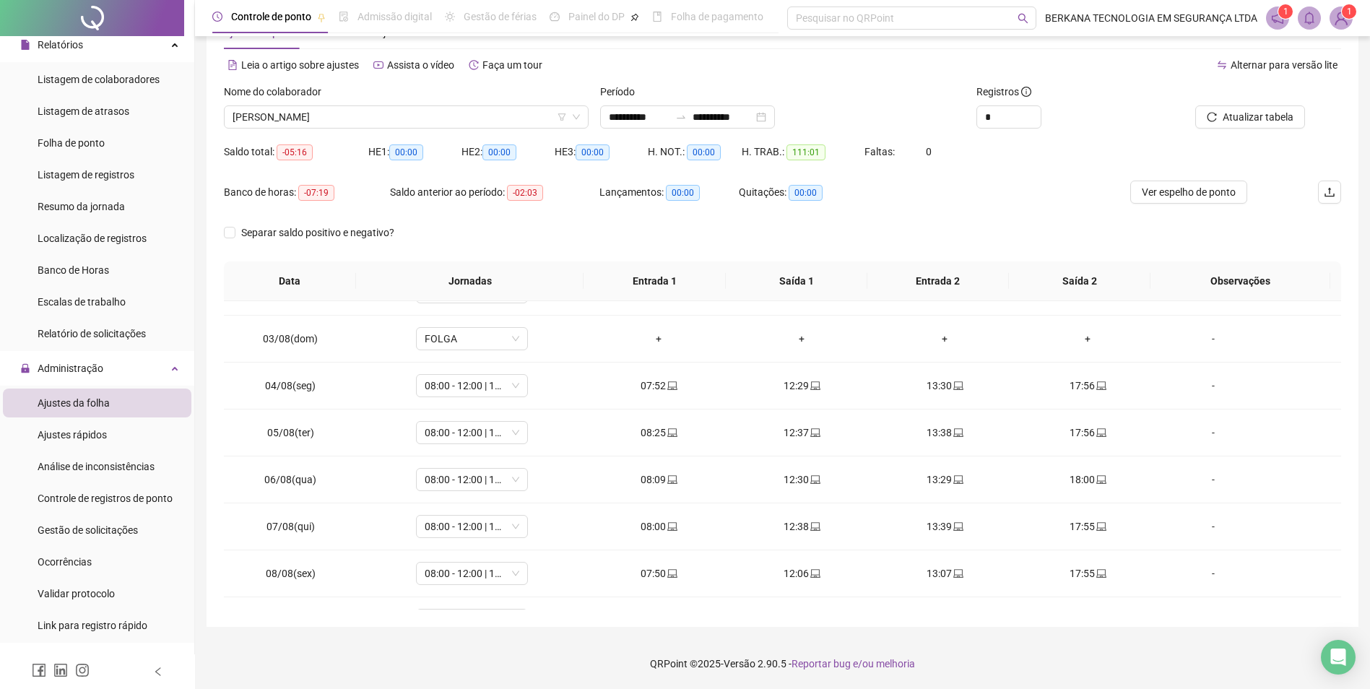
scroll to position [78, 0]
click at [668, 436] on icon "laptop" at bounding box center [673, 434] width 10 height 9
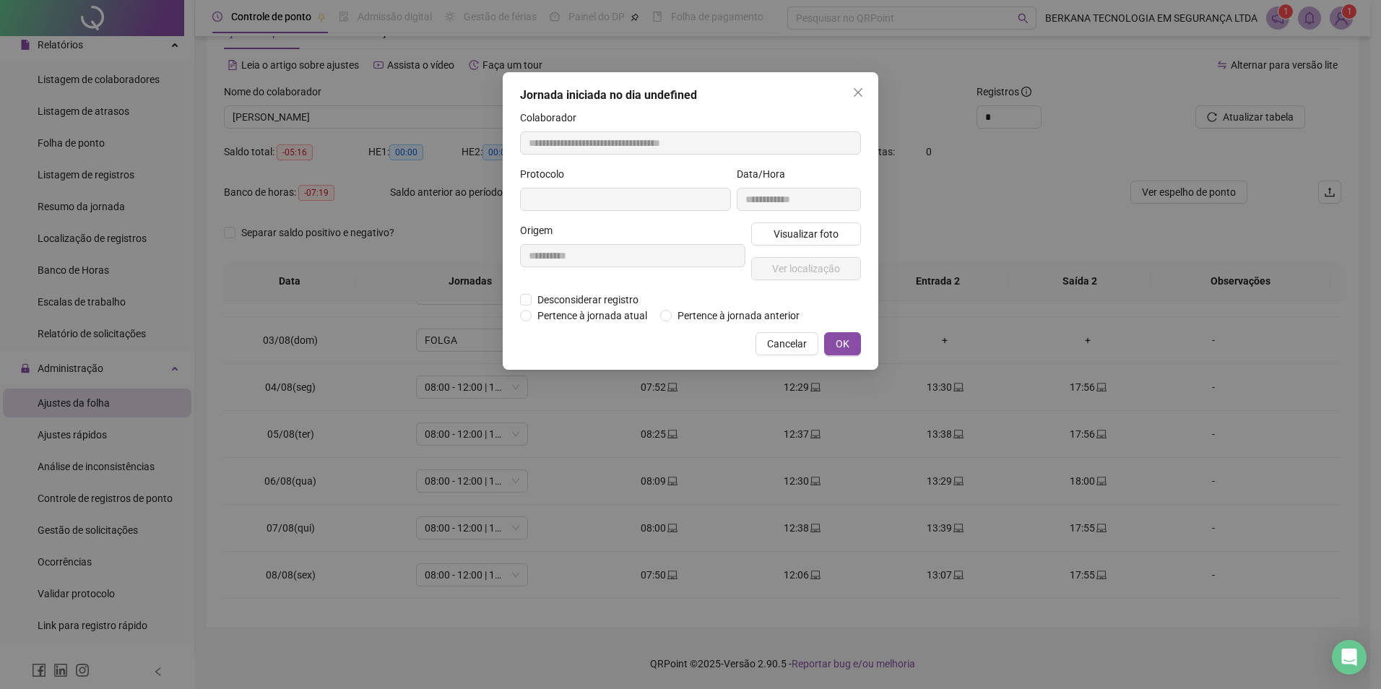
type input "**********"
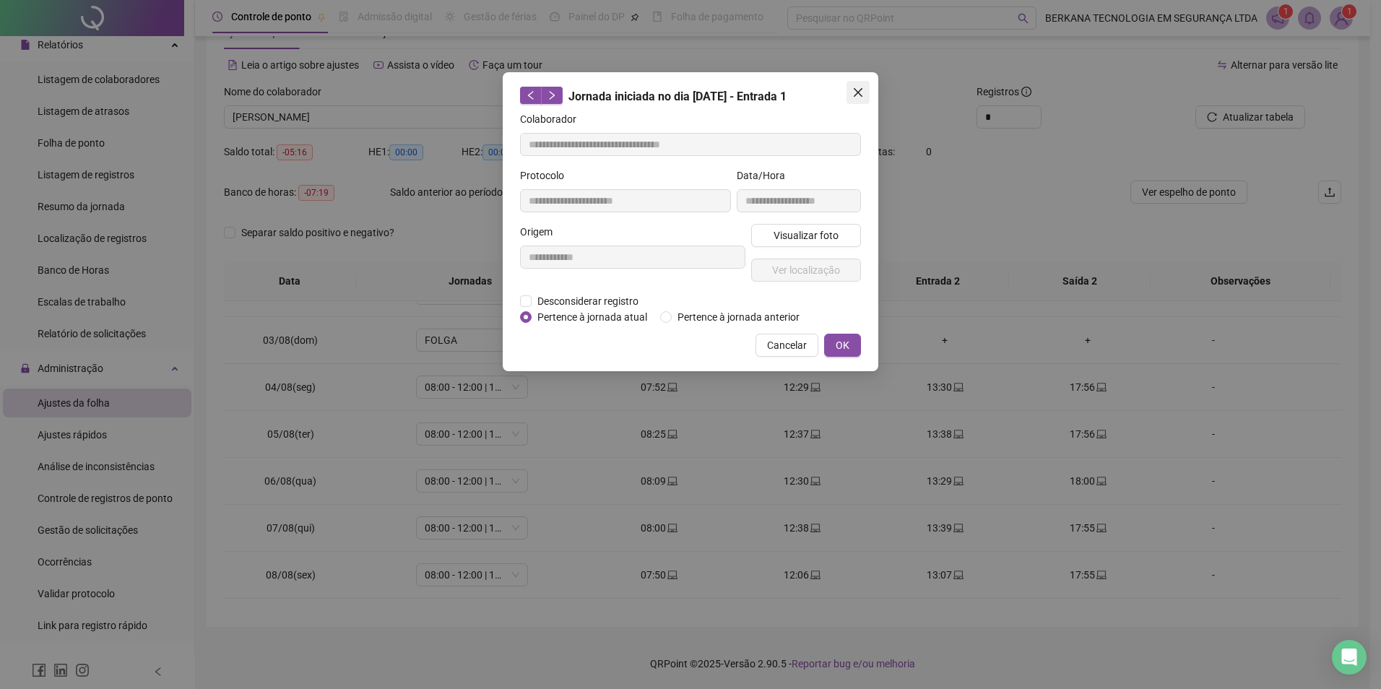
click at [859, 90] on icon "close" at bounding box center [858, 93] width 12 height 12
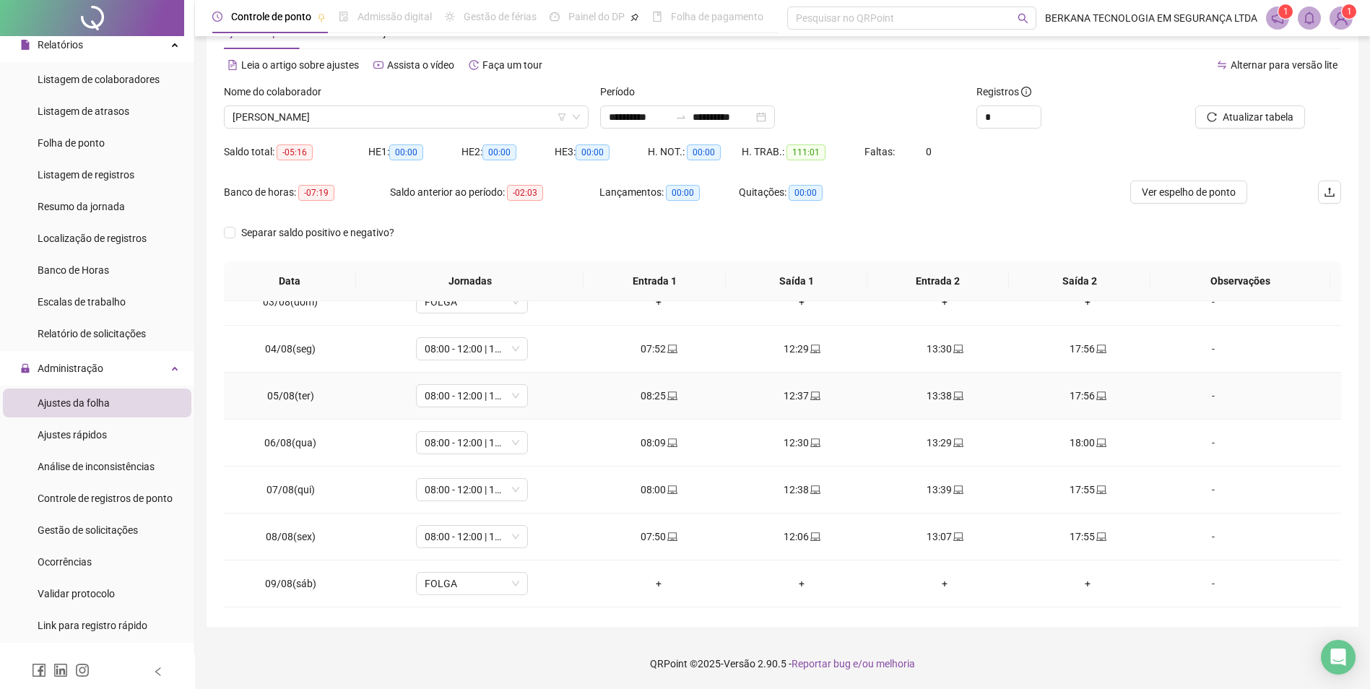
scroll to position [150, 0]
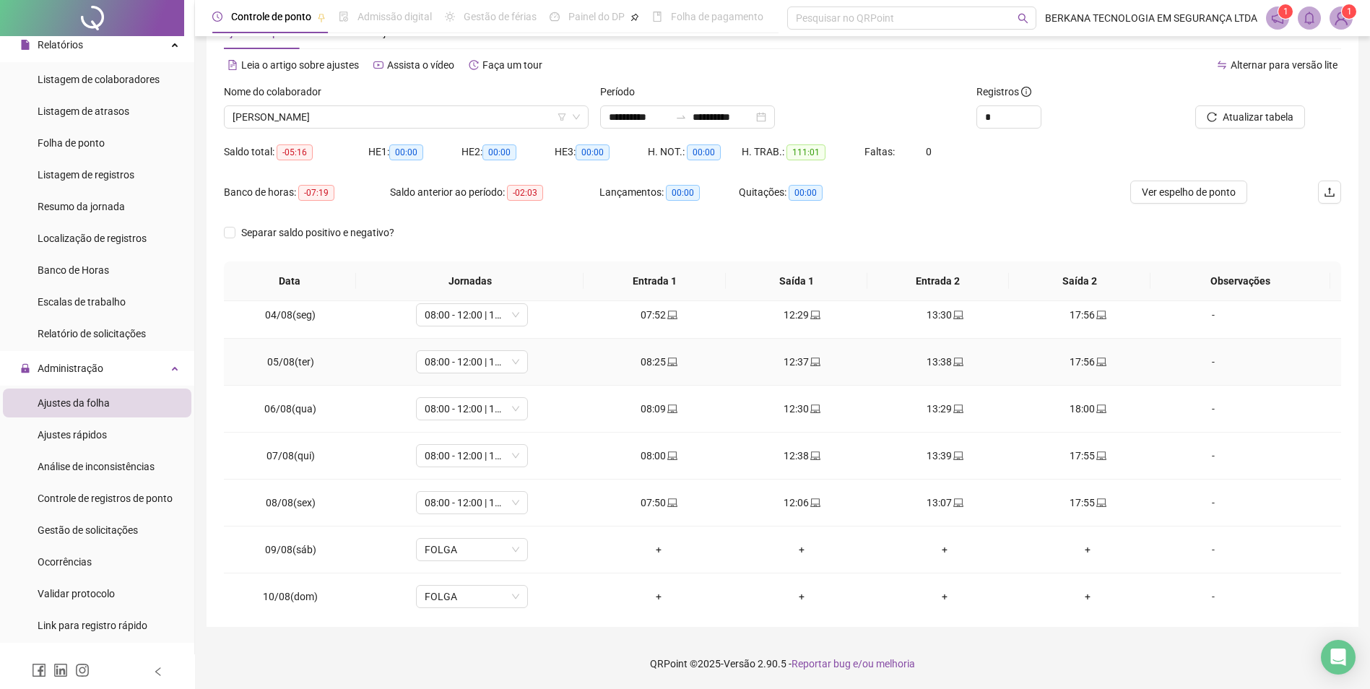
click at [645, 361] on div "08:25" at bounding box center [659, 362] width 120 height 16
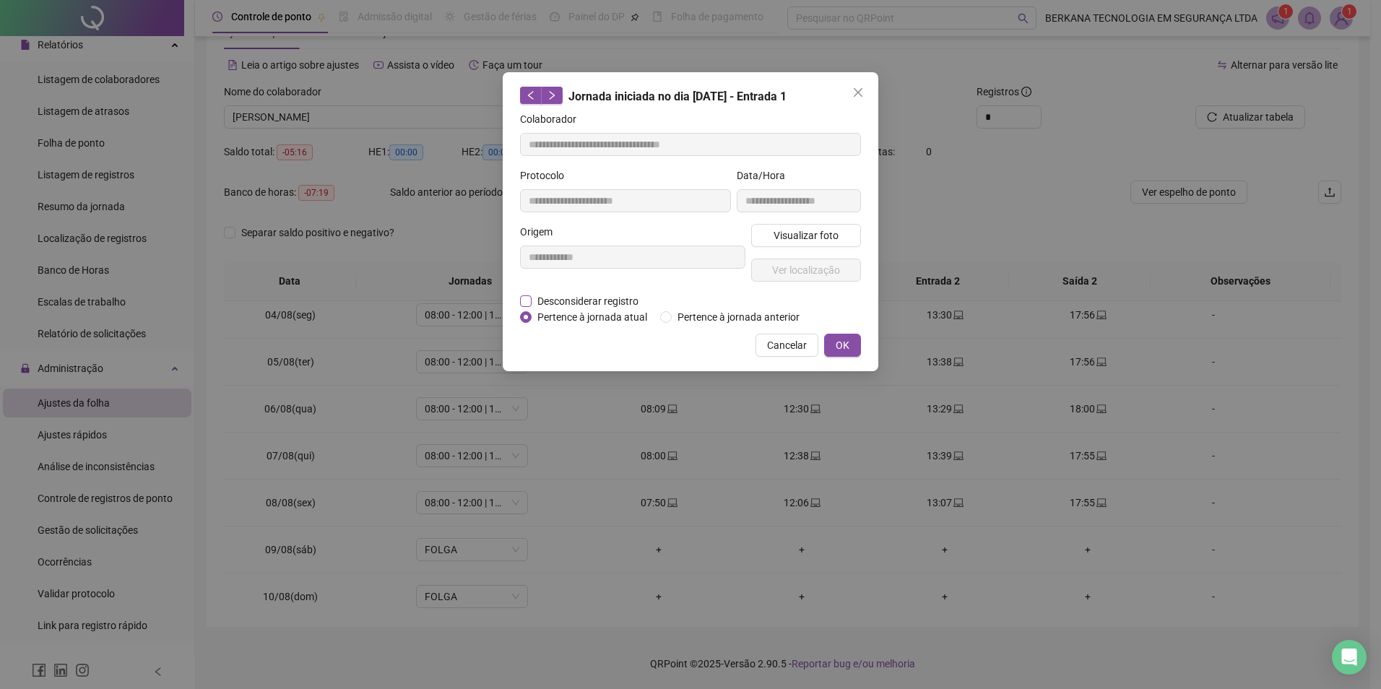
click at [562, 305] on span "Desconsiderar registro" at bounding box center [588, 301] width 113 height 16
click at [786, 236] on span "Visualizar foto" at bounding box center [806, 236] width 65 height 16
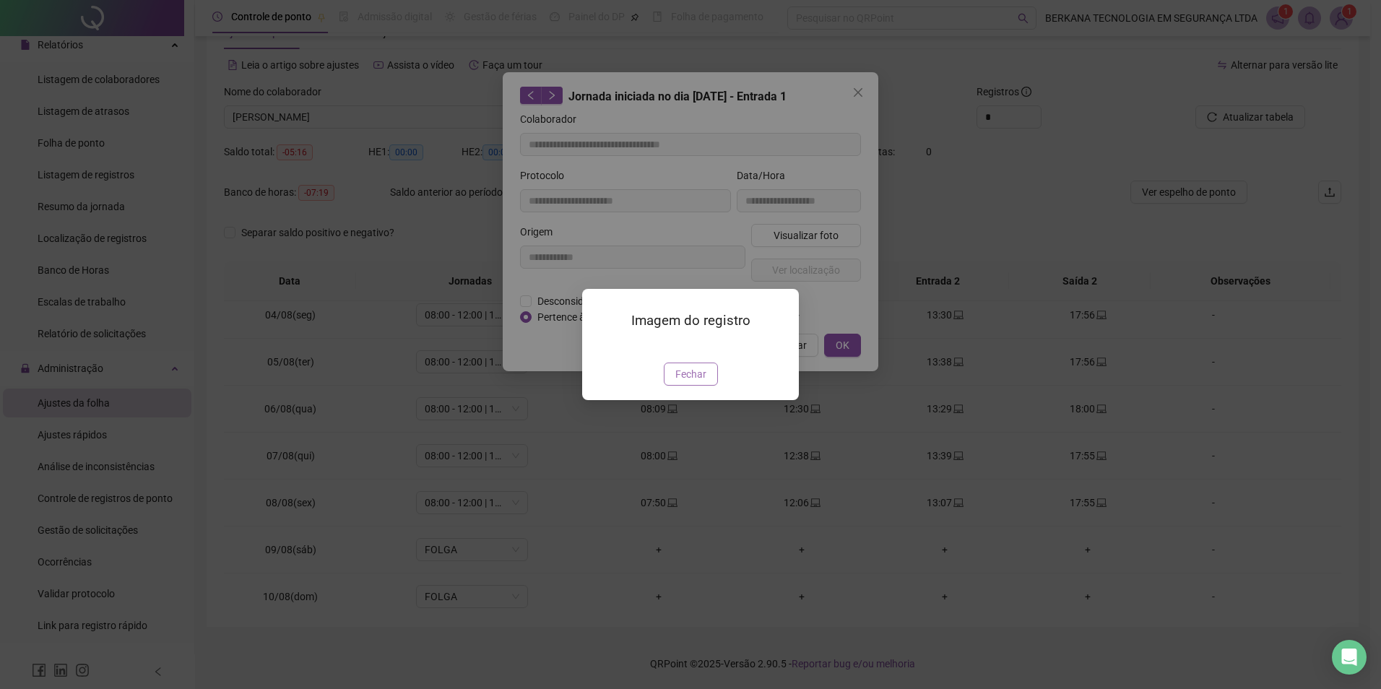
click at [699, 382] on span "Fechar" at bounding box center [690, 374] width 31 height 16
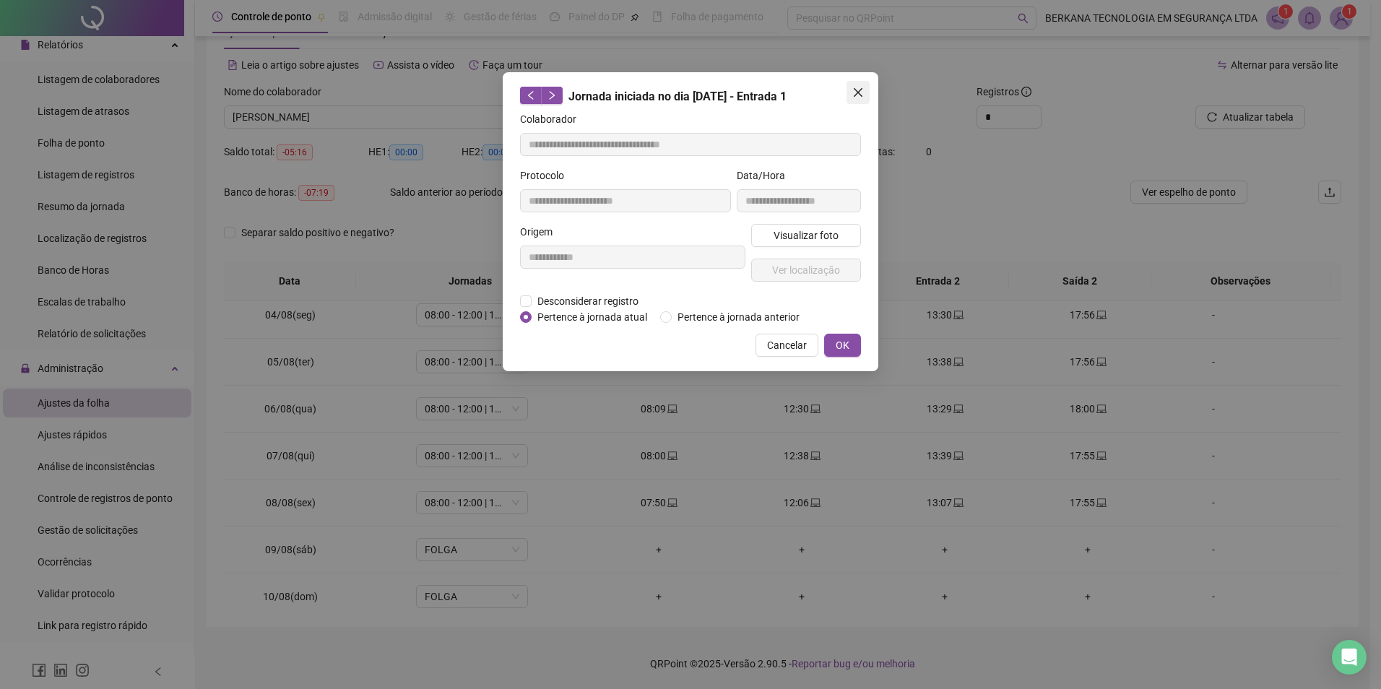
click at [848, 95] on span "Close" at bounding box center [858, 93] width 23 height 12
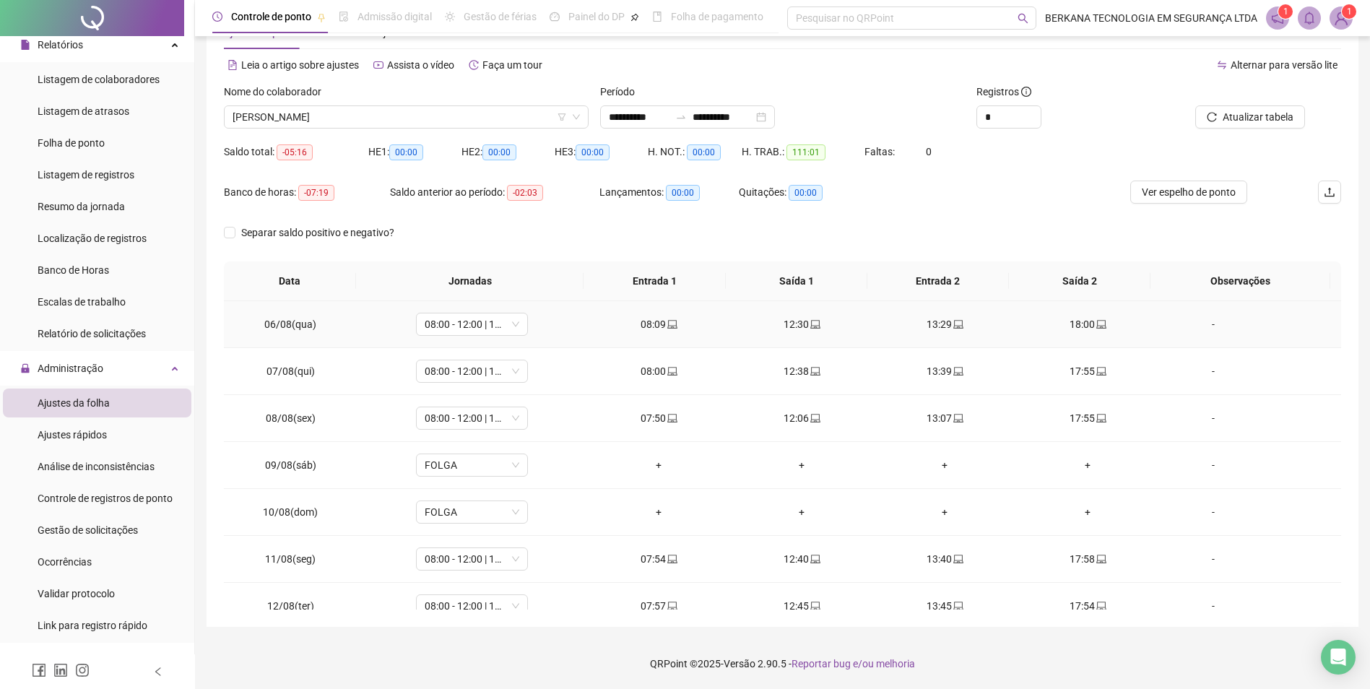
scroll to position [584, 0]
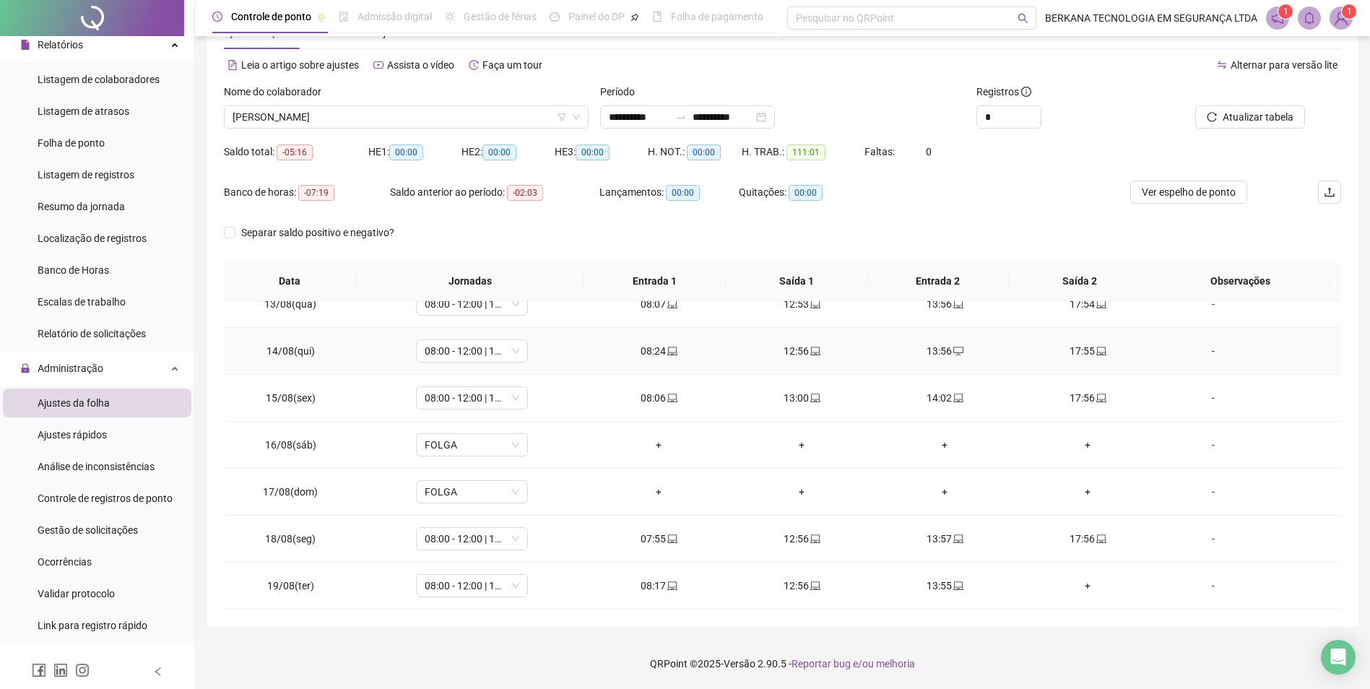
click at [660, 350] on div "08:24" at bounding box center [659, 351] width 120 height 16
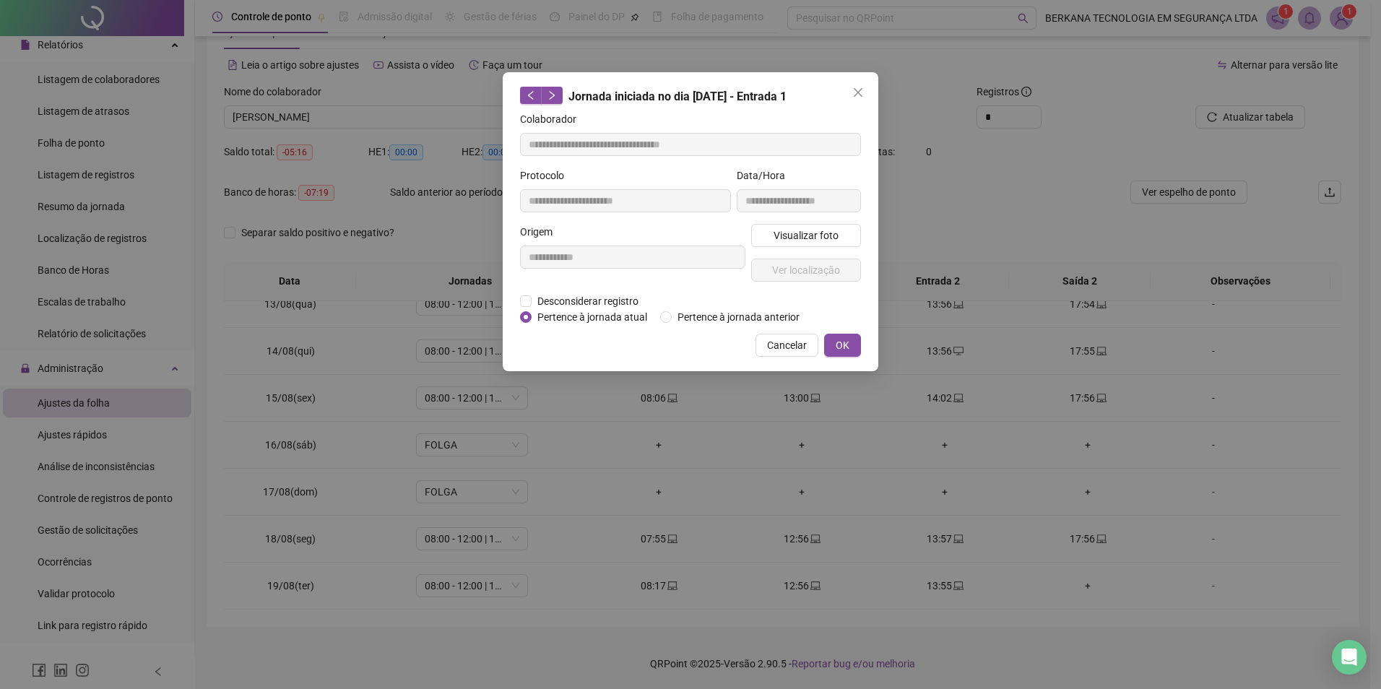
type input "**********"
click at [863, 95] on icon "close" at bounding box center [858, 93] width 12 height 12
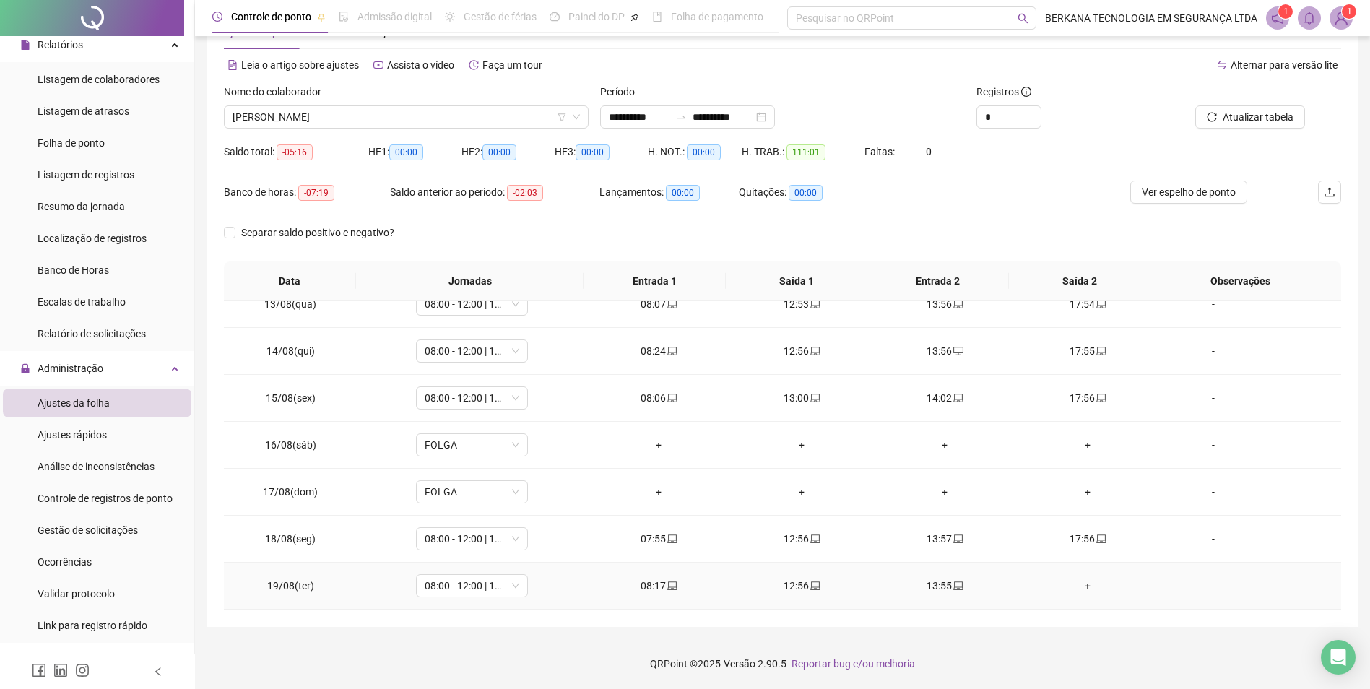
click at [1076, 584] on div "+" at bounding box center [1088, 586] width 120 height 16
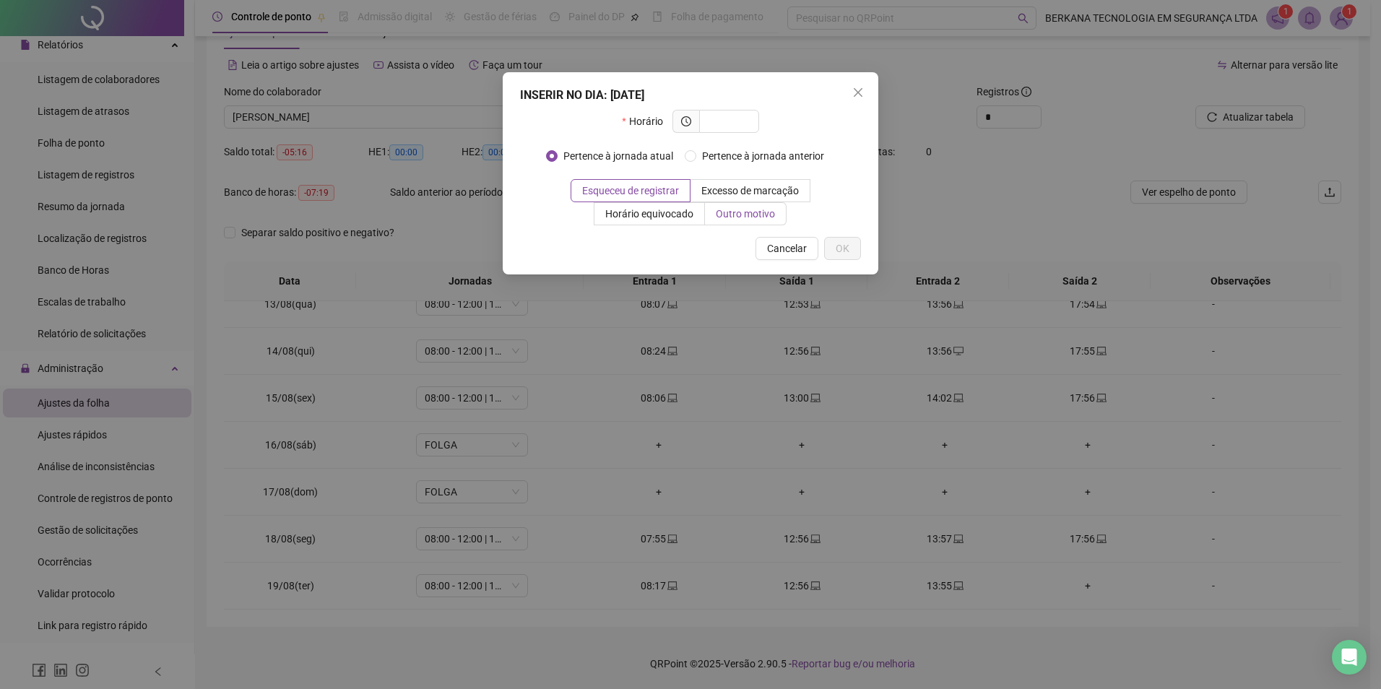
click at [762, 208] on span "Outro motivo" at bounding box center [745, 214] width 59 height 12
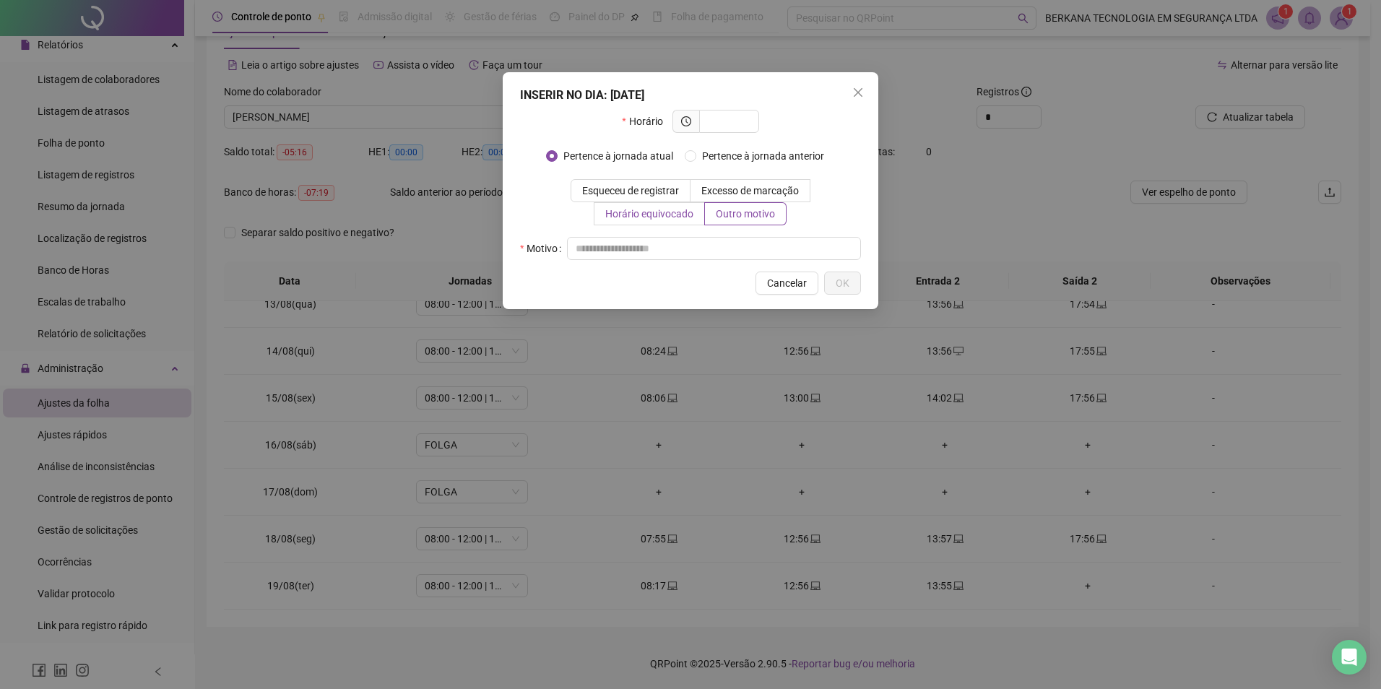
click at [678, 210] on span "Horário equivocado" at bounding box center [649, 214] width 88 height 12
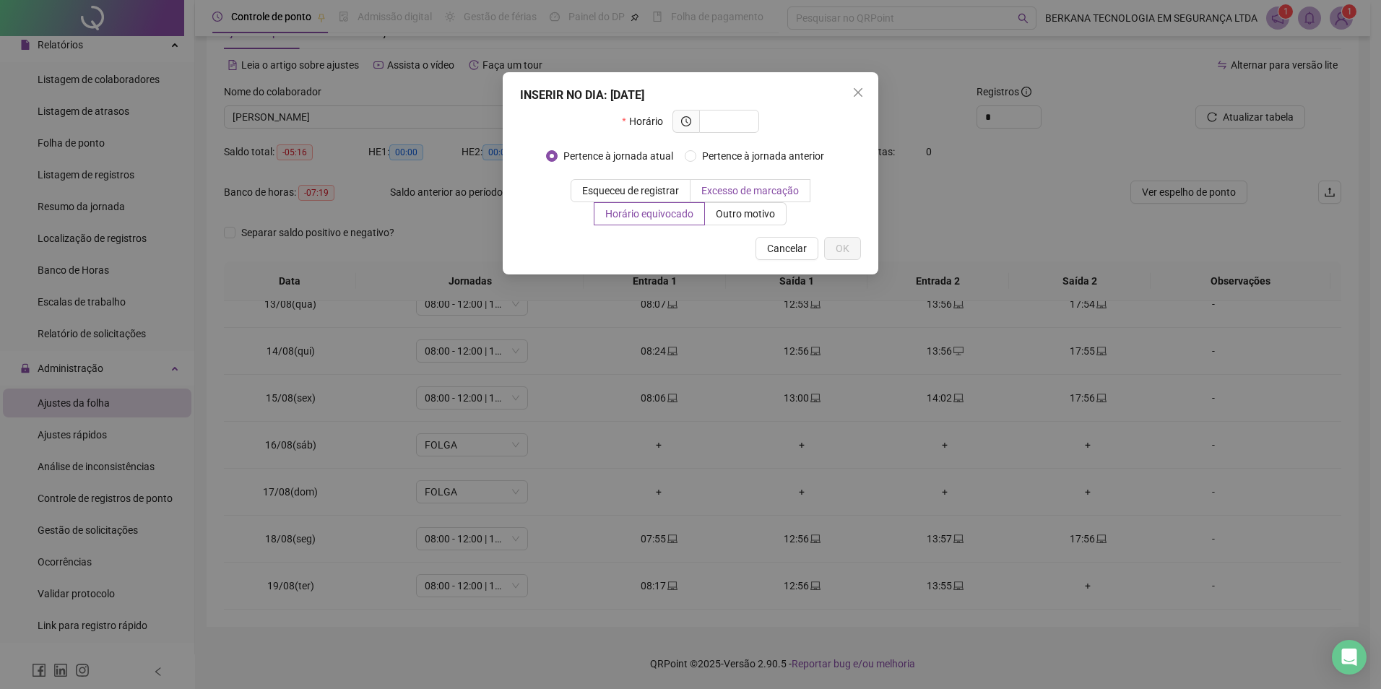
click at [714, 185] on span "Excesso de marcação" at bounding box center [750, 191] width 98 height 12
click at [782, 242] on span "Cancelar" at bounding box center [787, 249] width 40 height 16
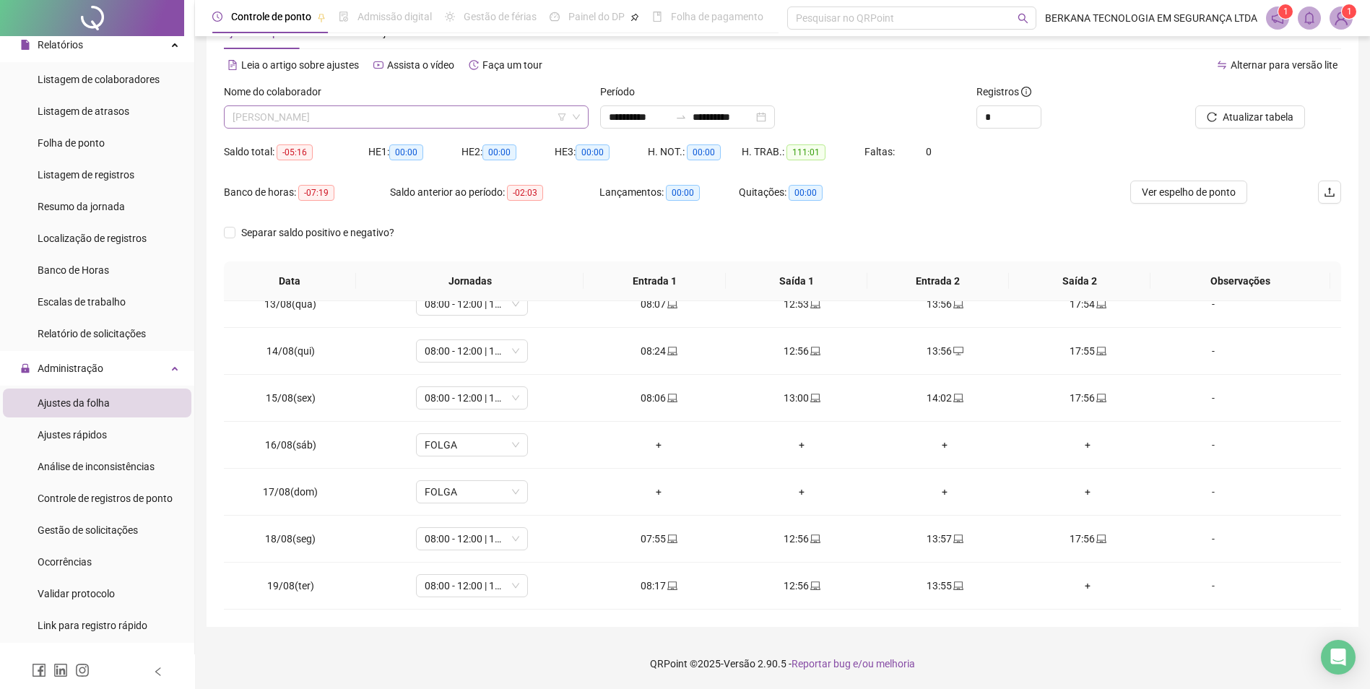
click at [366, 117] on span "[PERSON_NAME]" at bounding box center [406, 117] width 347 height 22
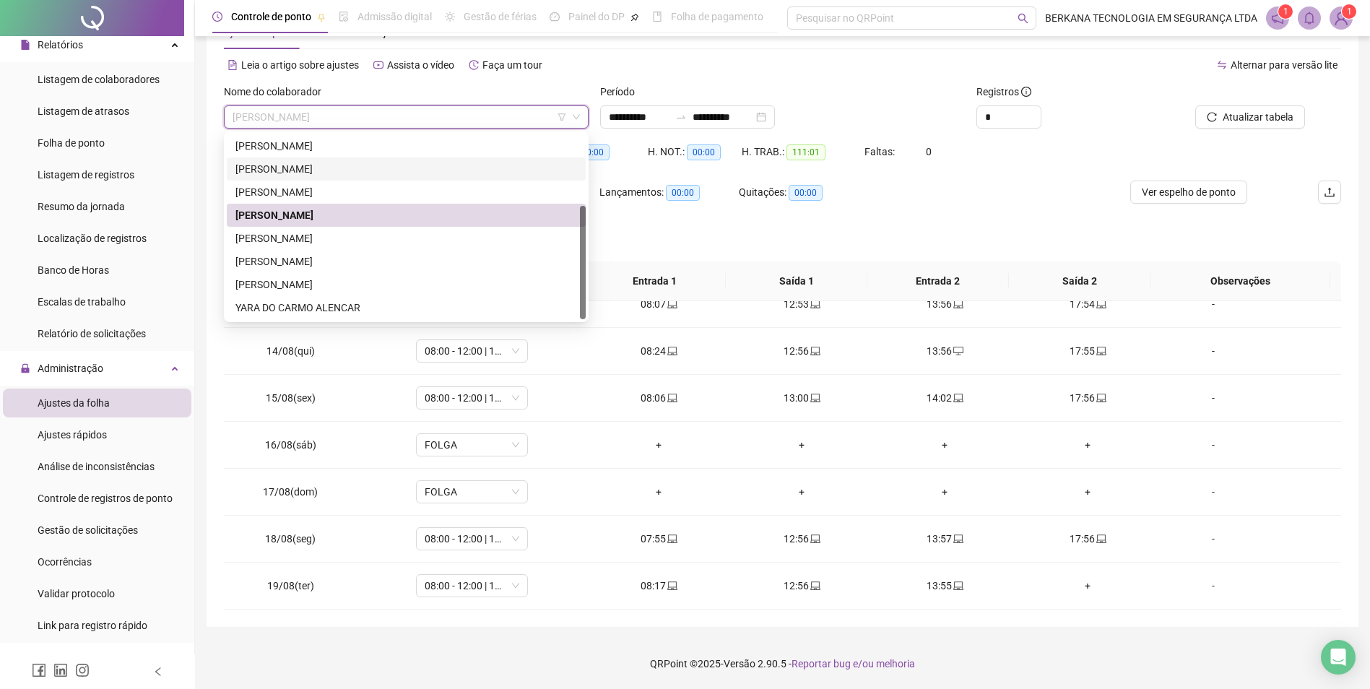
click at [344, 168] on div "[PERSON_NAME]" at bounding box center [407, 169] width 342 height 16
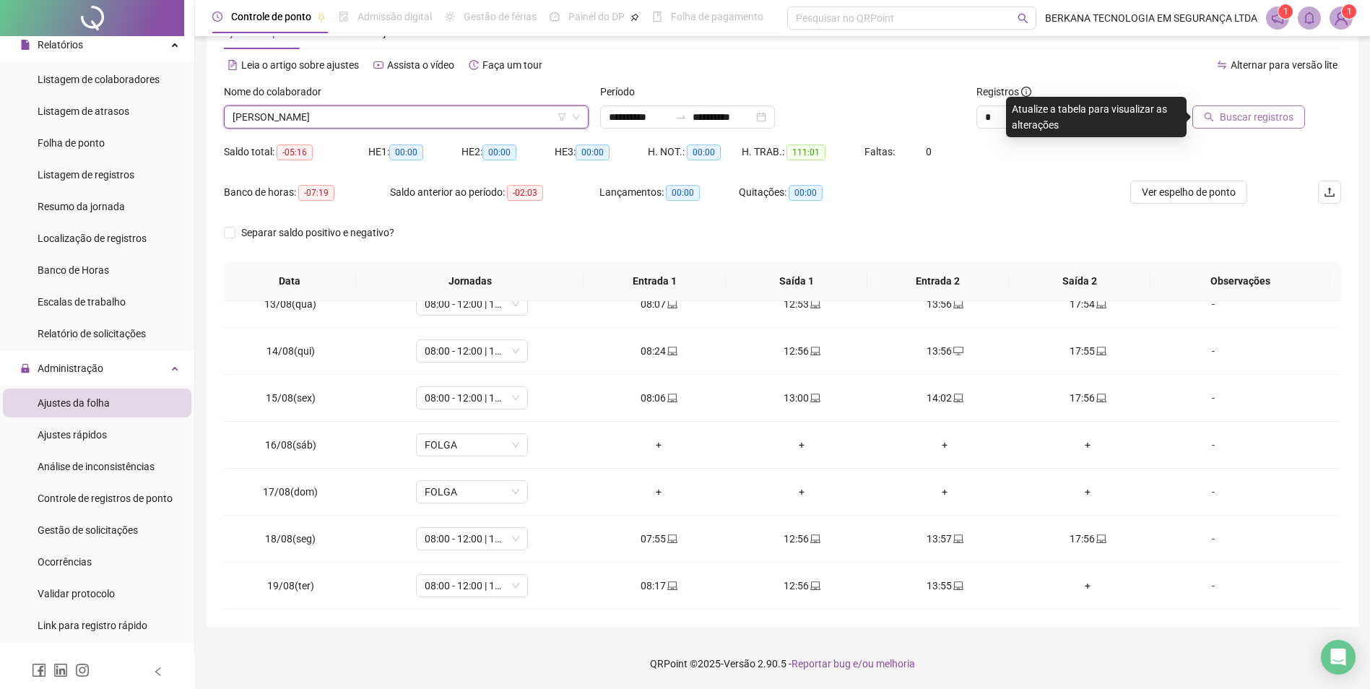
click at [1236, 119] on span "Buscar registros" at bounding box center [1257, 117] width 74 height 16
